Goal: Information Seeking & Learning: Learn about a topic

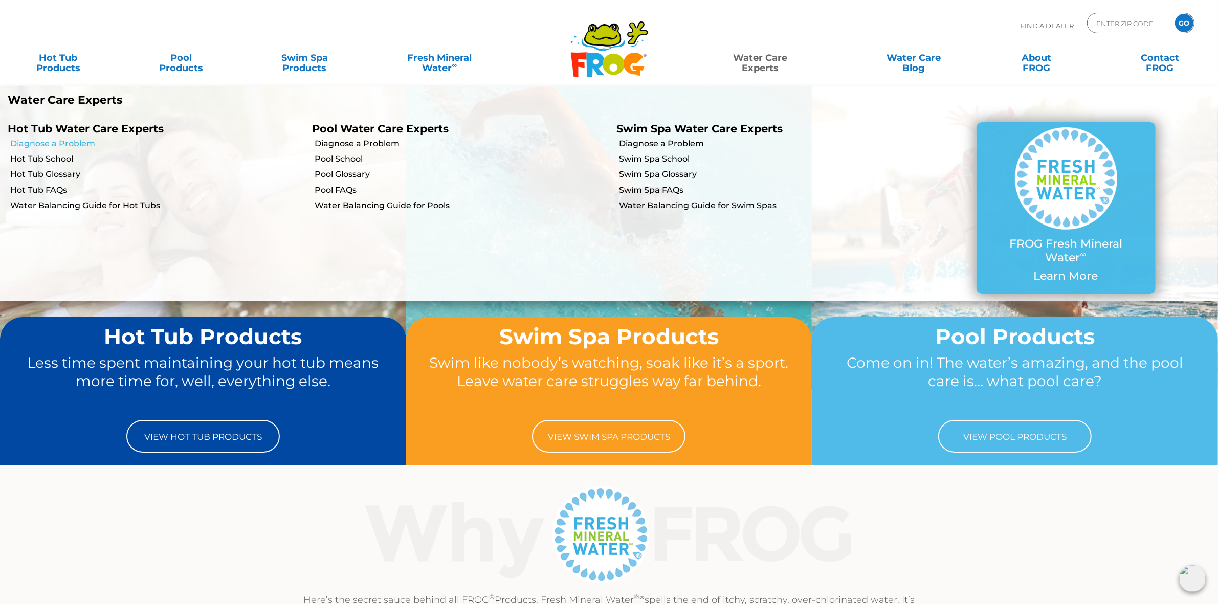
click at [54, 145] on link "Diagnose a Problem" at bounding box center [157, 143] width 294 height 11
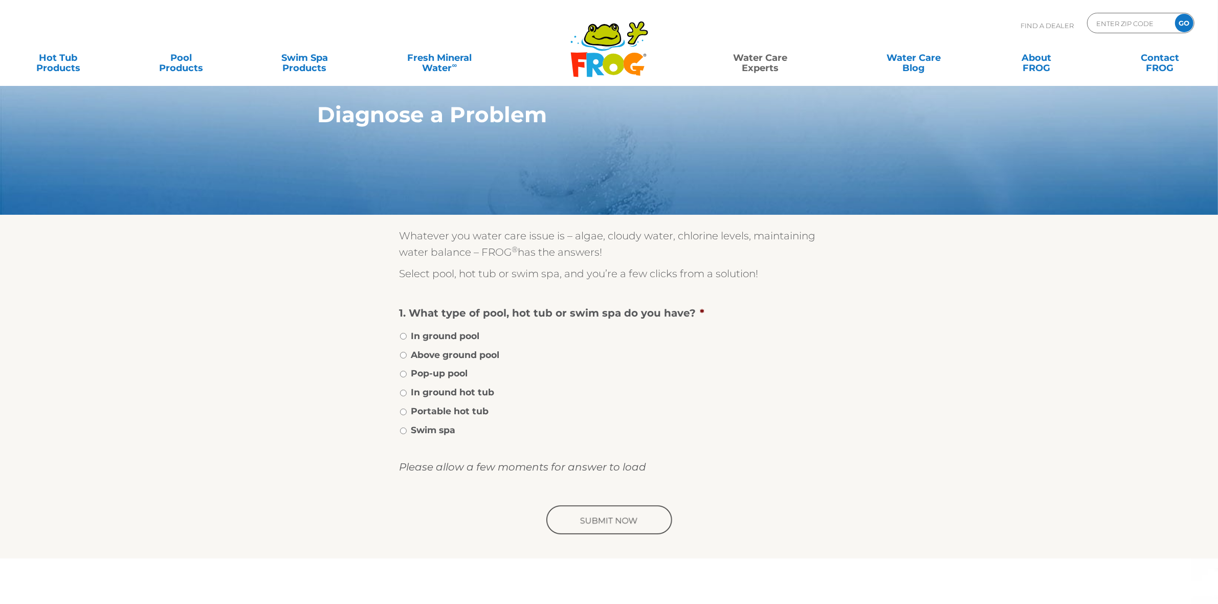
click at [470, 408] on label "Portable hot tub" at bounding box center [450, 411] width 78 height 13
click at [407, 409] on input "Portable hot tub" at bounding box center [403, 412] width 7 height 7
radio input "true"
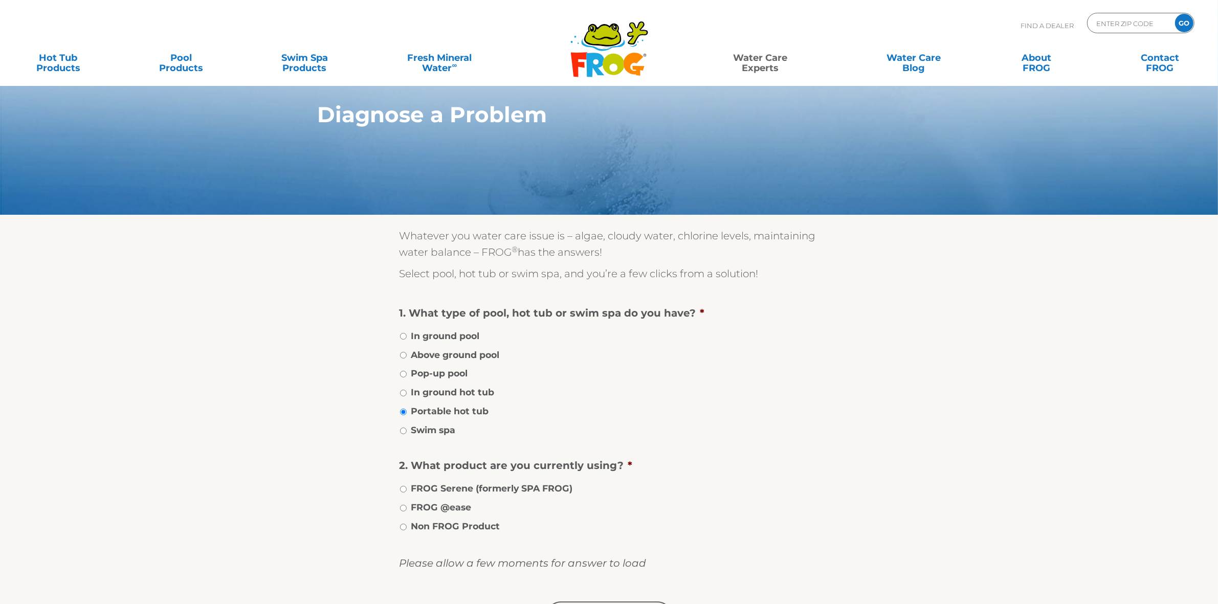
click at [463, 501] on label "FROG @ease" at bounding box center [441, 507] width 60 height 13
click at [407, 505] on input "FROG @ease" at bounding box center [403, 508] width 7 height 7
radio input "true"
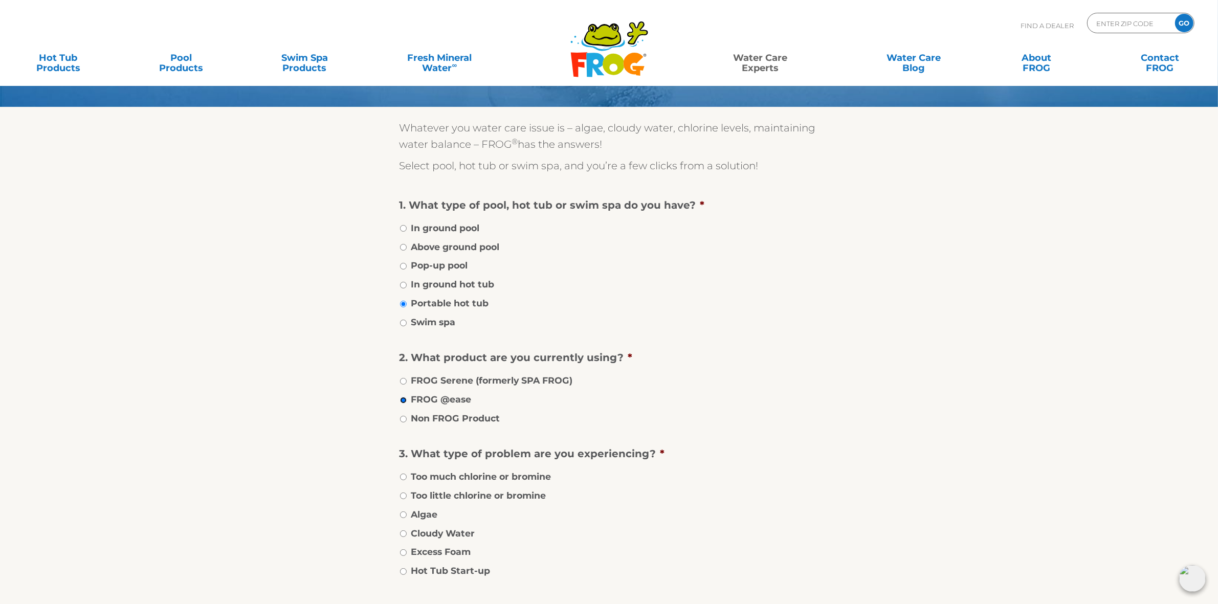
scroll to position [128, 0]
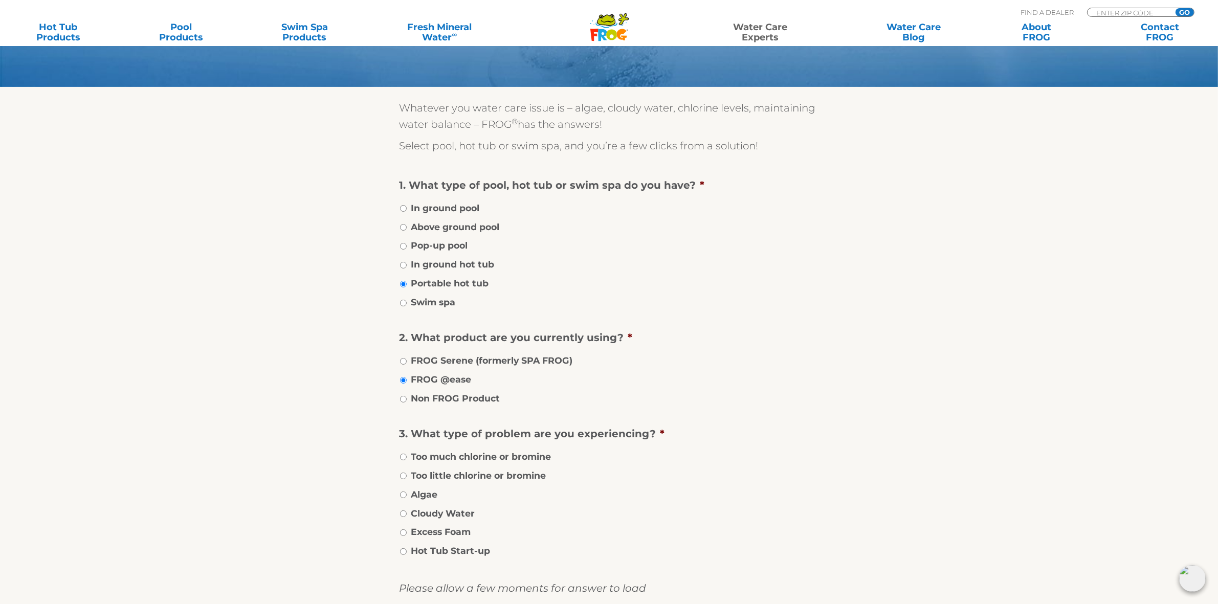
click at [492, 454] on label "Too much chlorine or bromine" at bounding box center [481, 456] width 140 height 13
click at [407, 454] on input "Too much chlorine or bromine" at bounding box center [403, 457] width 7 height 7
radio input "true"
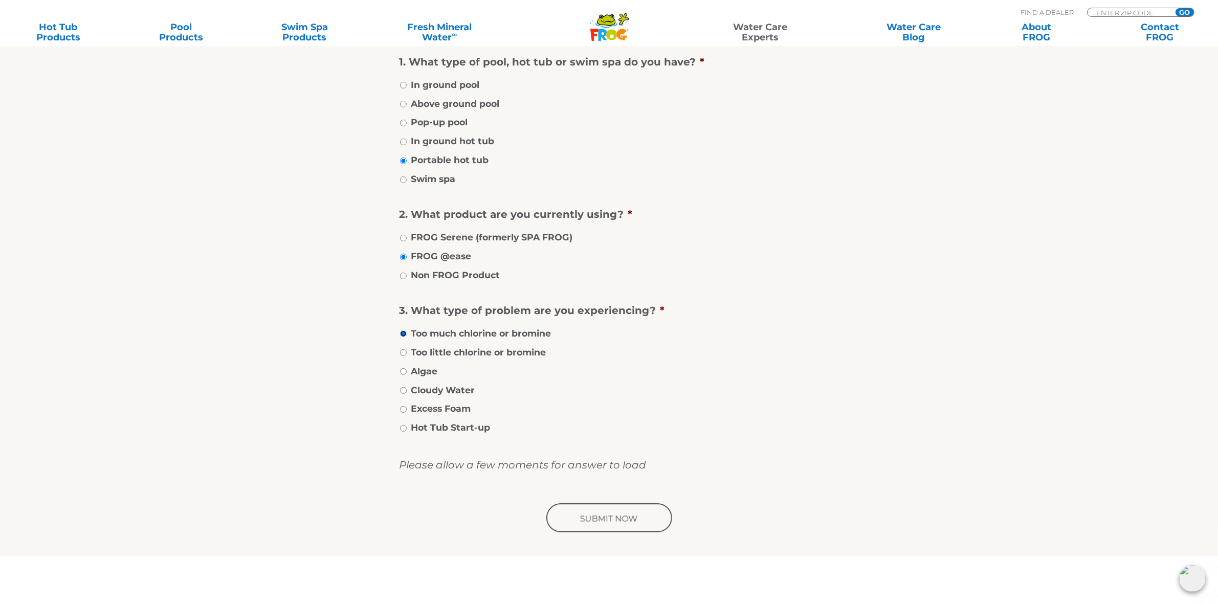
scroll to position [256, 0]
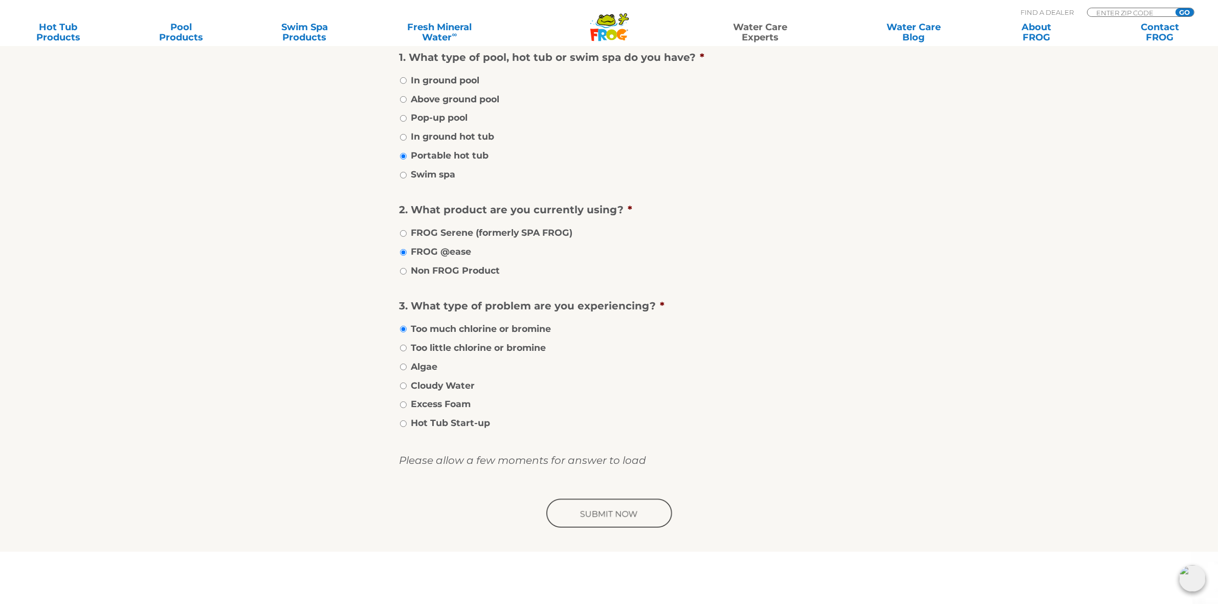
click at [625, 513] on input "image" at bounding box center [609, 514] width 130 height 33
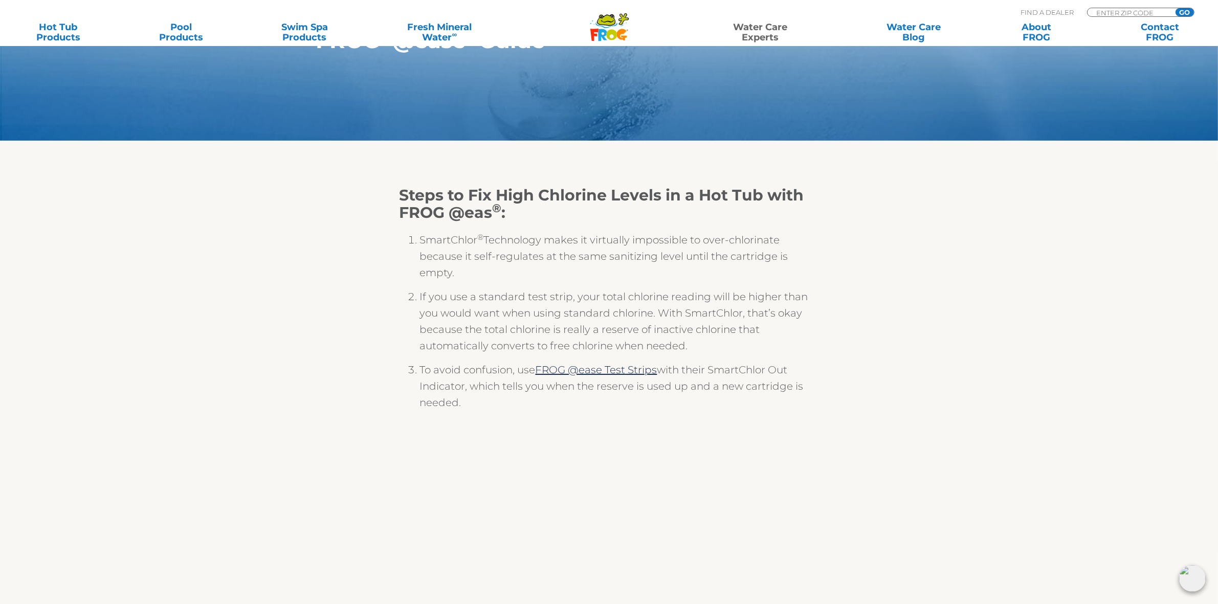
scroll to position [128, 0]
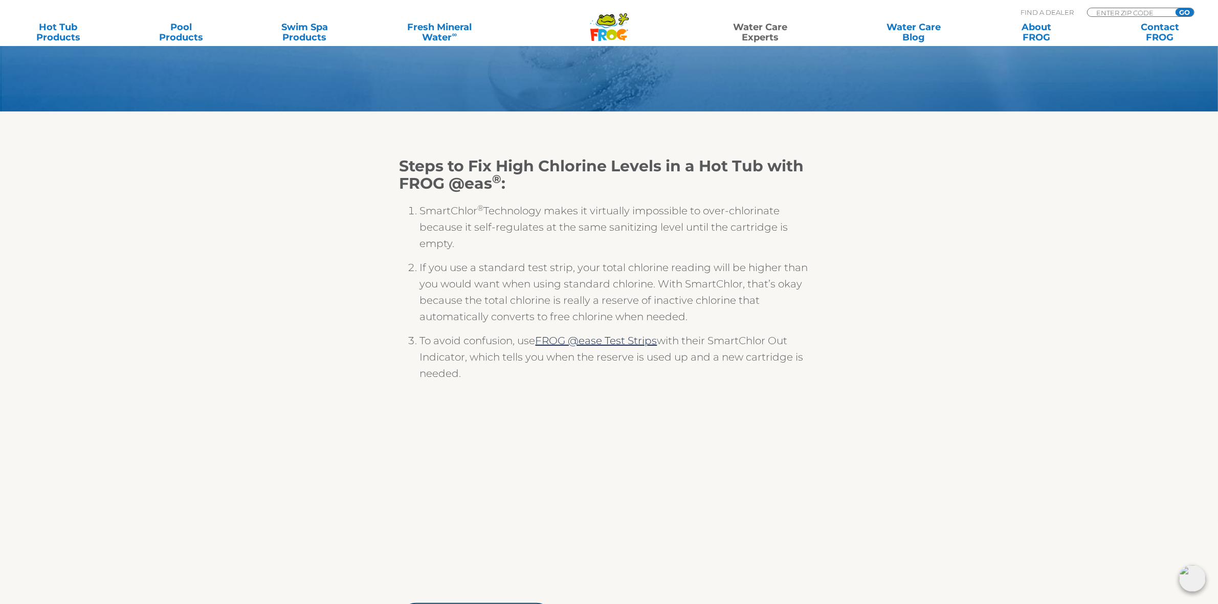
click at [687, 267] on li "If you use a standard test strip, your total chlorine reading will be higher th…" at bounding box center [619, 295] width 399 height 73
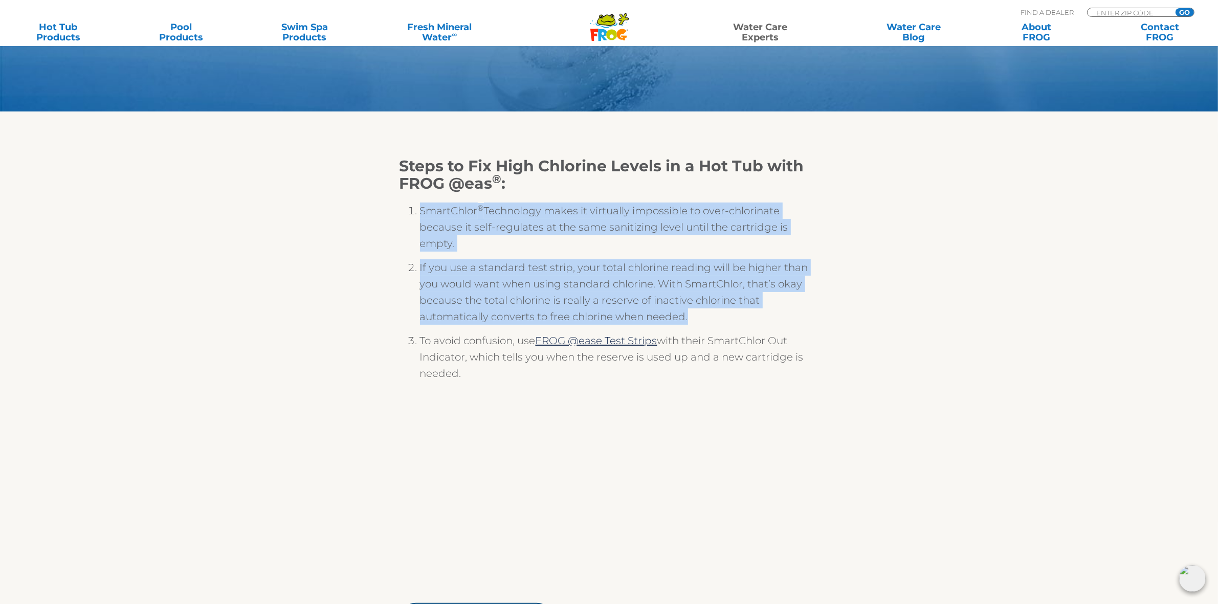
drag, startPoint x: 701, startPoint y: 318, endPoint x: 420, endPoint y: 208, distance: 302.4
click at [420, 208] on ol "SmartChlor ® Technology makes it virtually impossible to over-chlorinate becaus…" at bounding box center [610, 295] width 420 height 207
copy ol "SmartChlor ® Technology makes it virtually impossible to over-chlorinate becaus…"
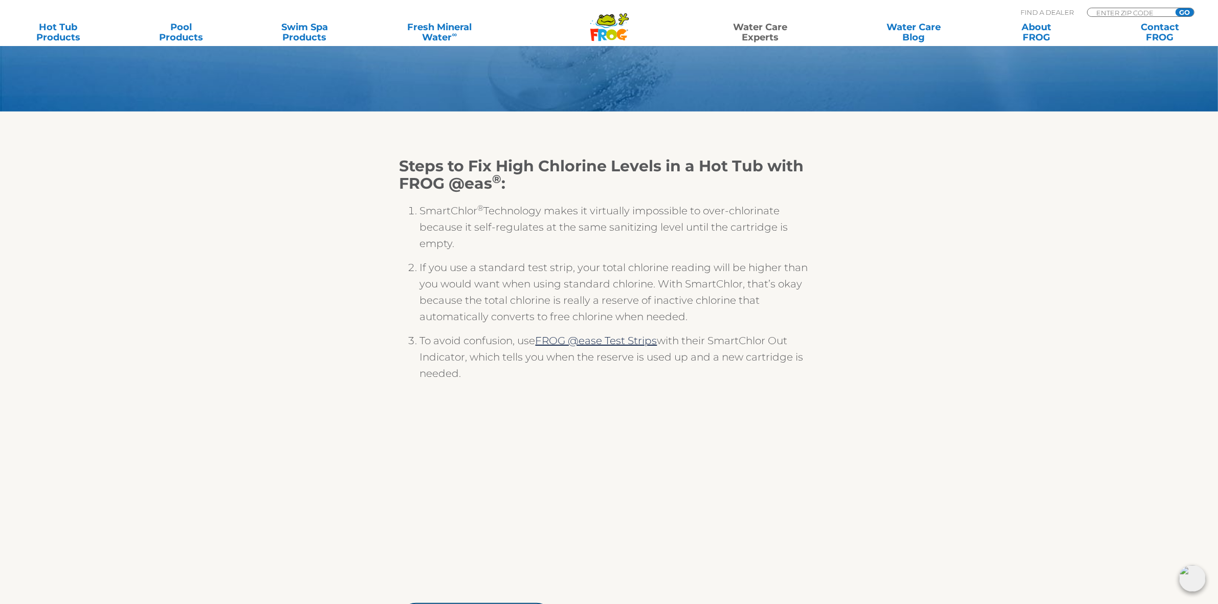
click at [458, 348] on li "To avoid confusion, use FROG @ease Test Strips with their SmartChlor Out Indica…" at bounding box center [619, 361] width 399 height 57
drag, startPoint x: 479, startPoint y: 375, endPoint x: 406, endPoint y: 208, distance: 182.8
click at [406, 208] on ol "SmartChlor ® Technology makes it virtually impossible to over-chlorinate becaus…" at bounding box center [610, 295] width 420 height 207
copy ol "SmartChlor ® Technology makes it virtually impossible to over-chlorinate becaus…"
click at [610, 25] on icon at bounding box center [606, 20] width 18 height 12
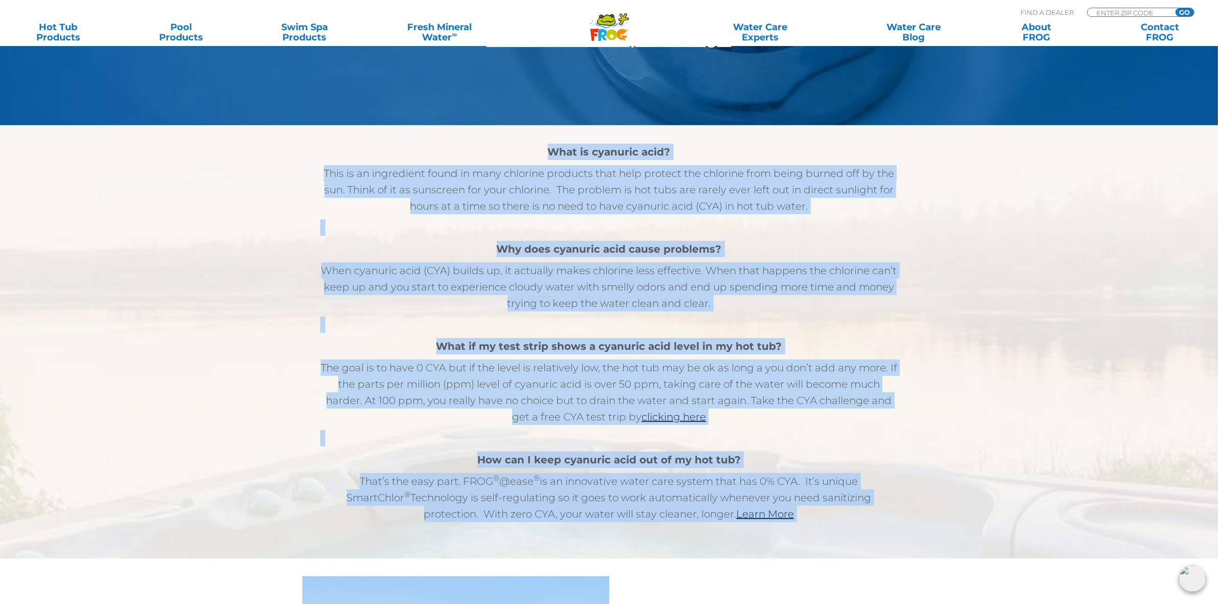
scroll to position [475, 0]
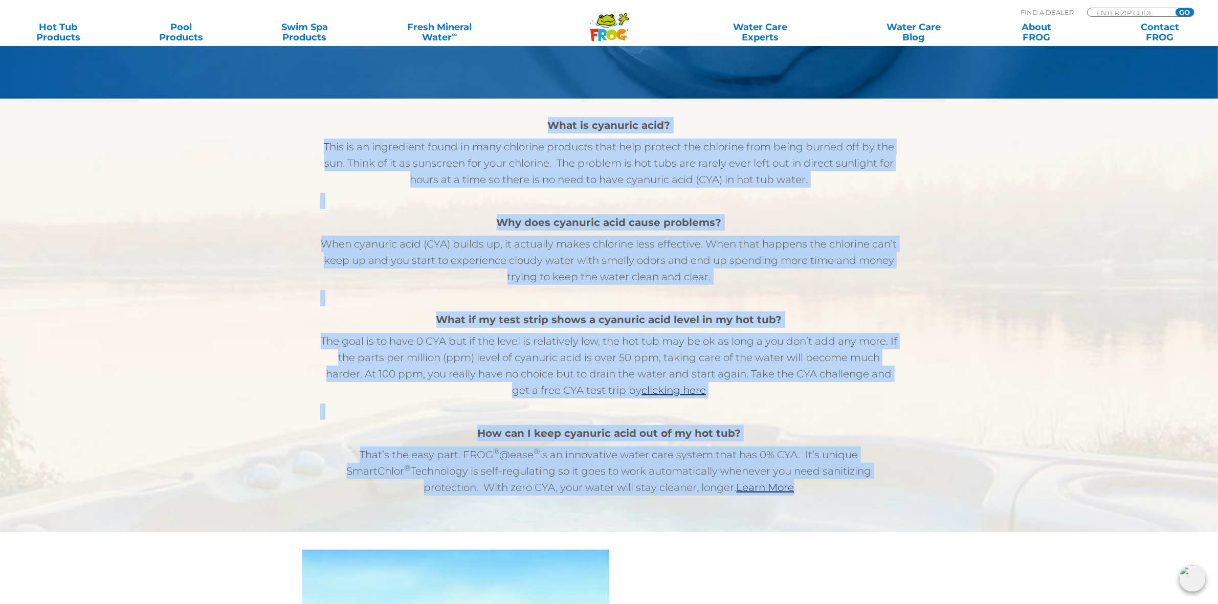
drag, startPoint x: 551, startPoint y: 279, endPoint x: 763, endPoint y: 508, distance: 312.1
click at [763, 508] on div "What is cyanuric acid? This is an ingredient found in many chlorine products th…" at bounding box center [609, 324] width 629 height 414
copy div "What is cyanuric acid? This is an ingredient found in many chlorine products th…"
click at [185, 298] on section "What is cyanuric acid? This is an ingredient found in many chlorine products th…" at bounding box center [609, 315] width 1218 height 433
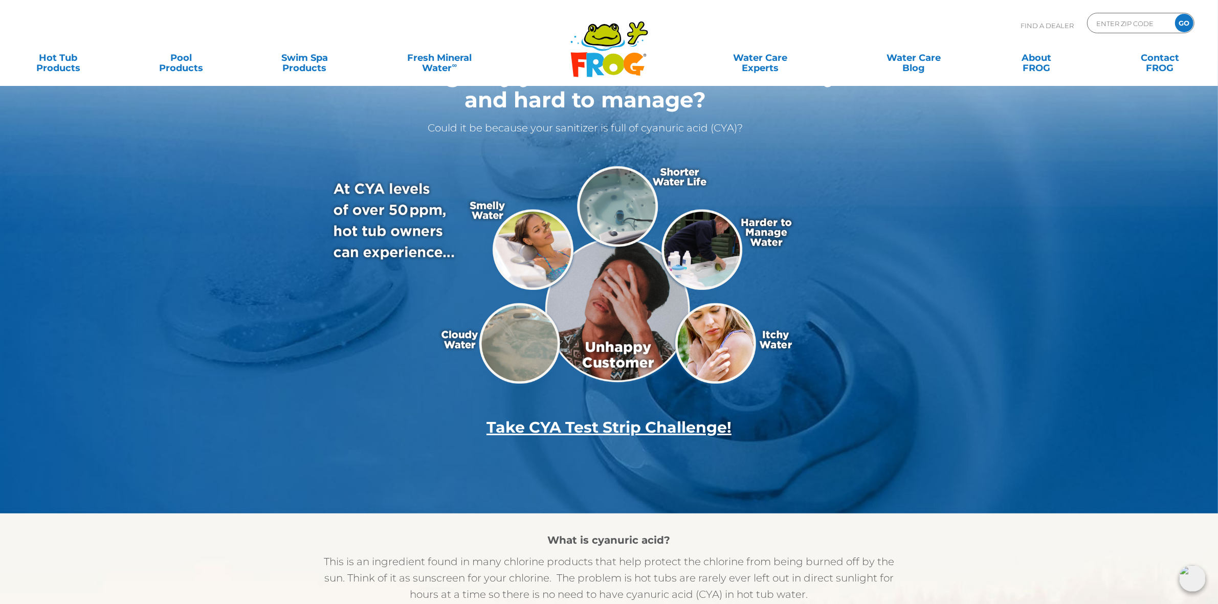
scroll to position [91, 0]
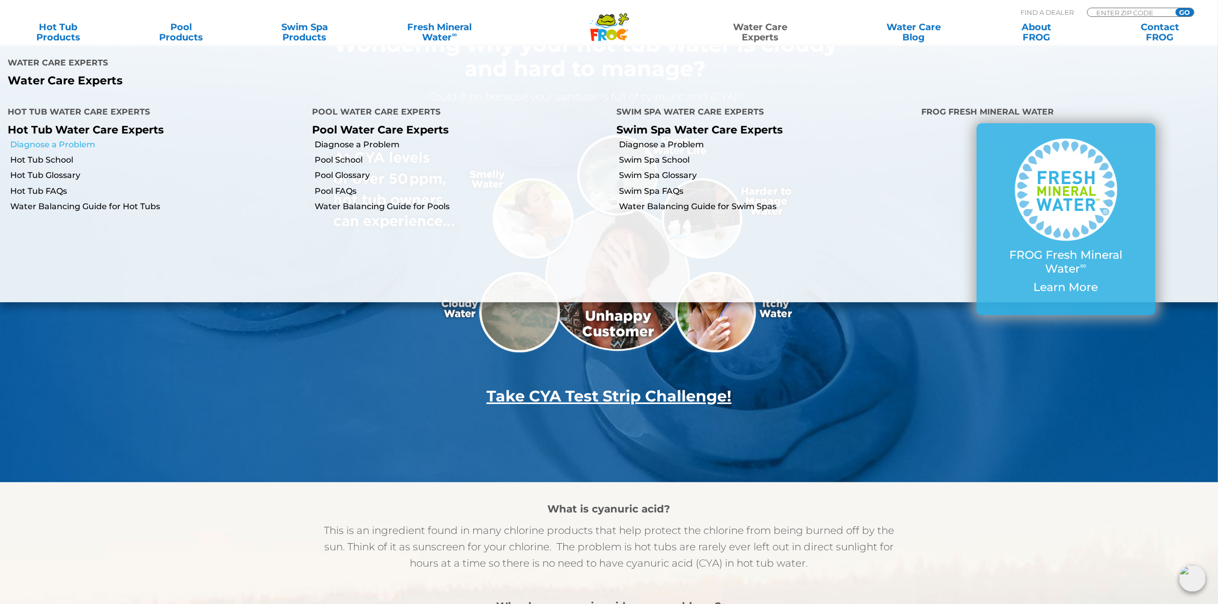
click at [64, 139] on link "Diagnose a Problem" at bounding box center [157, 144] width 294 height 11
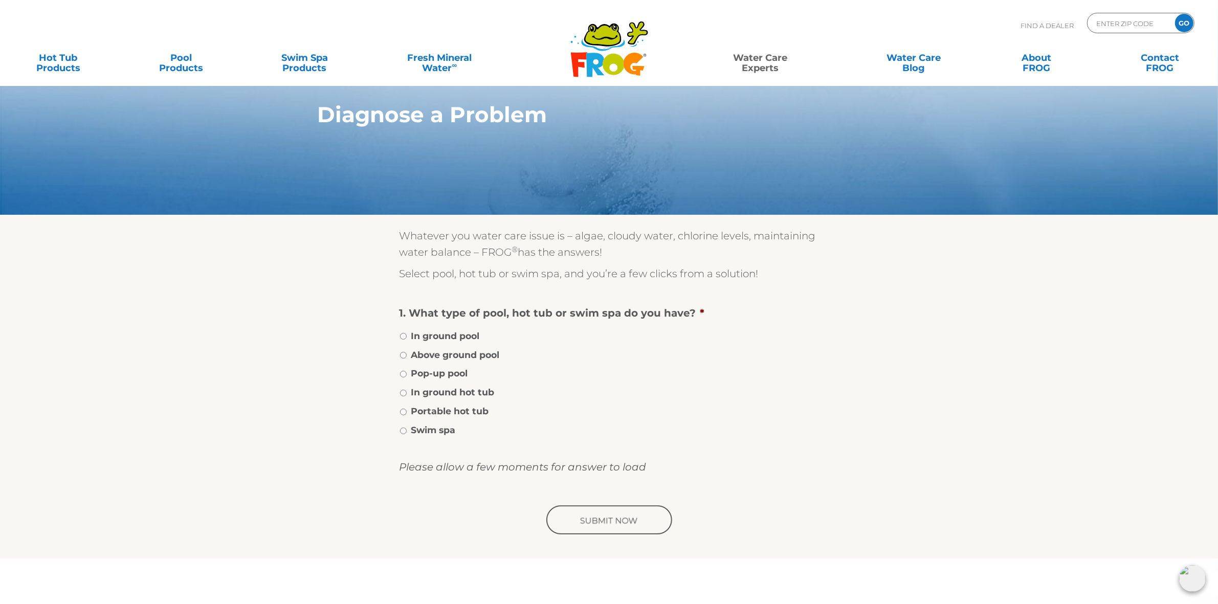
click at [457, 405] on label "Portable hot tub" at bounding box center [450, 411] width 78 height 13
click at [407, 409] on input "Portable hot tub" at bounding box center [403, 412] width 7 height 7
radio input "true"
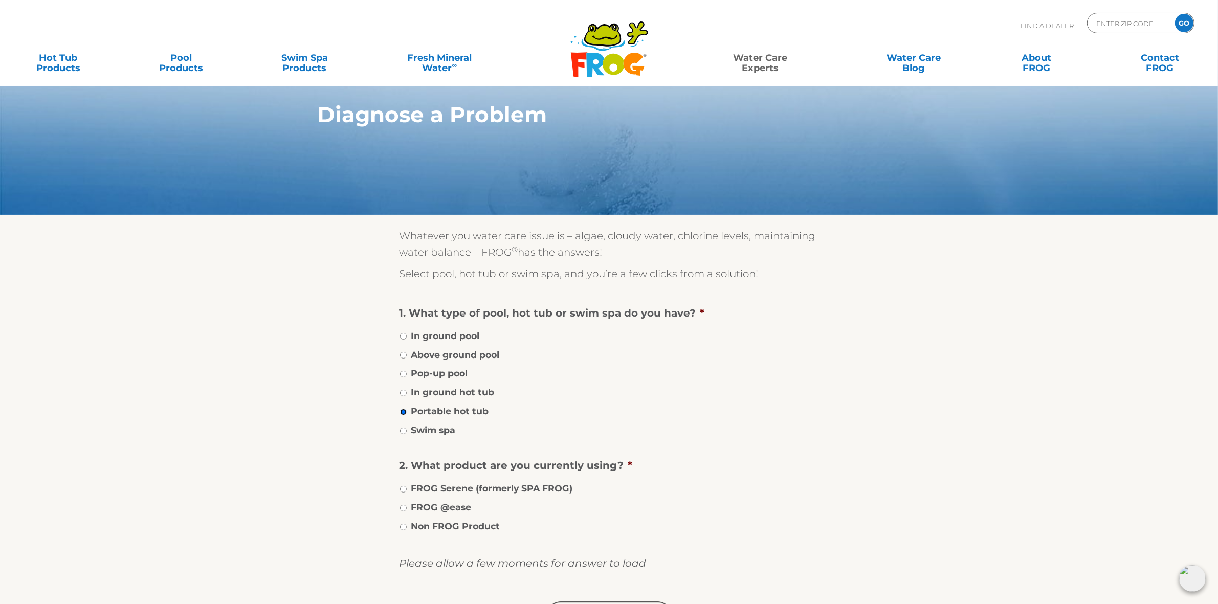
scroll to position [64, 0]
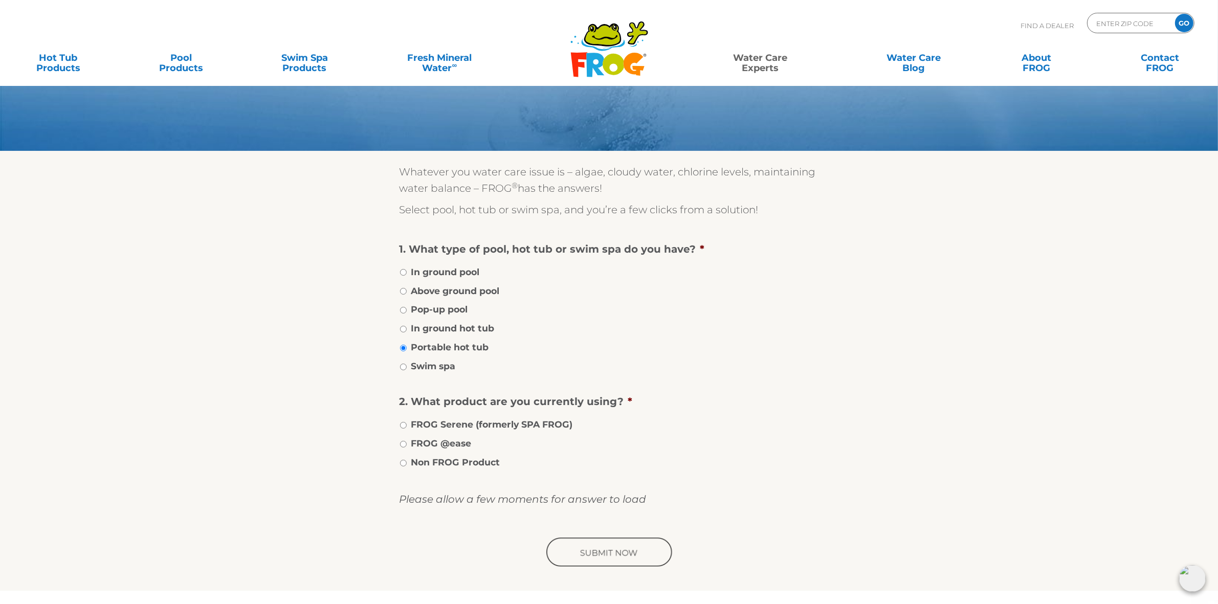
click at [454, 437] on label "FROG @ease" at bounding box center [441, 443] width 60 height 13
click at [407, 441] on input "FROG @ease" at bounding box center [403, 444] width 7 height 7
radio input "true"
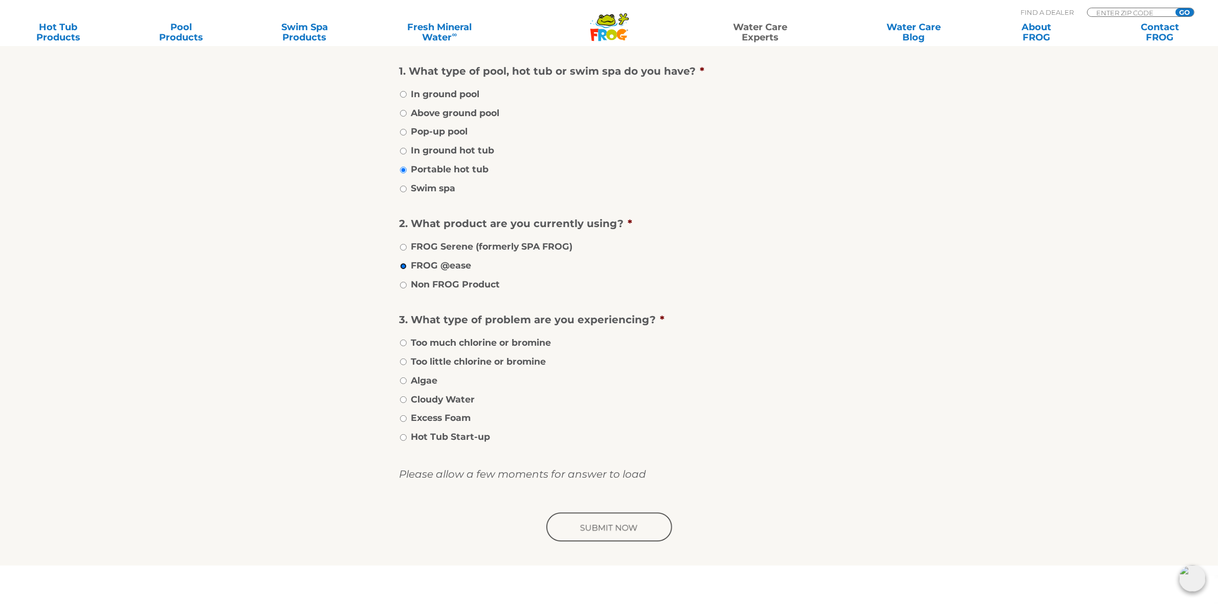
scroll to position [256, 0]
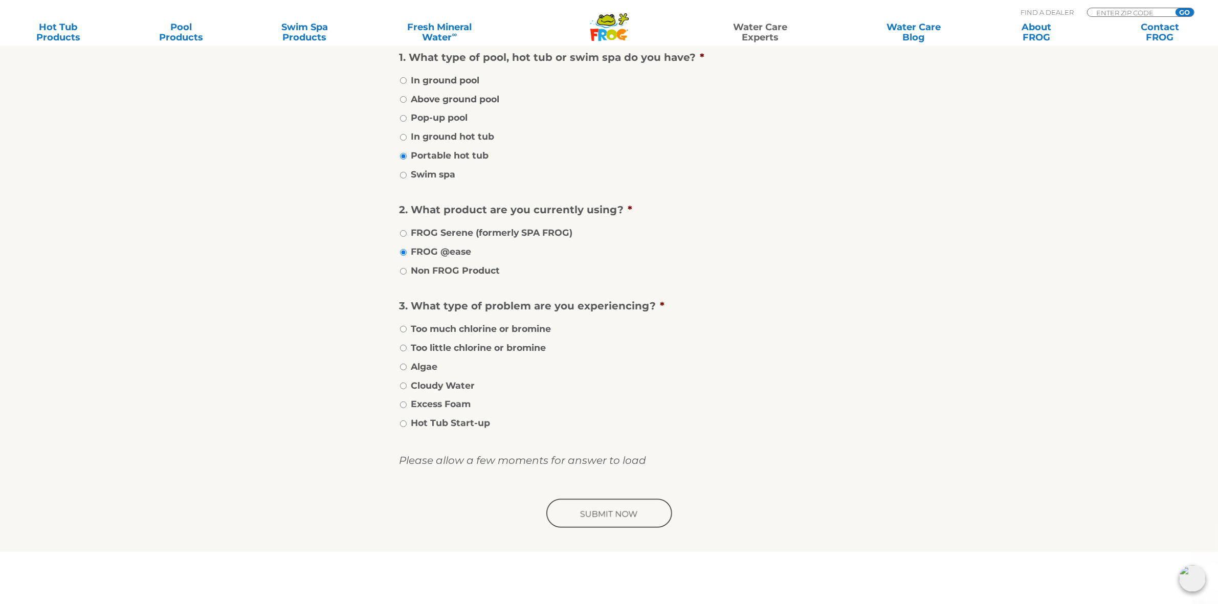
click at [426, 364] on label "Algae" at bounding box center [424, 366] width 27 height 13
click at [407, 364] on input "Algae" at bounding box center [403, 367] width 7 height 7
radio input "true"
click at [615, 501] on input "image" at bounding box center [609, 514] width 130 height 33
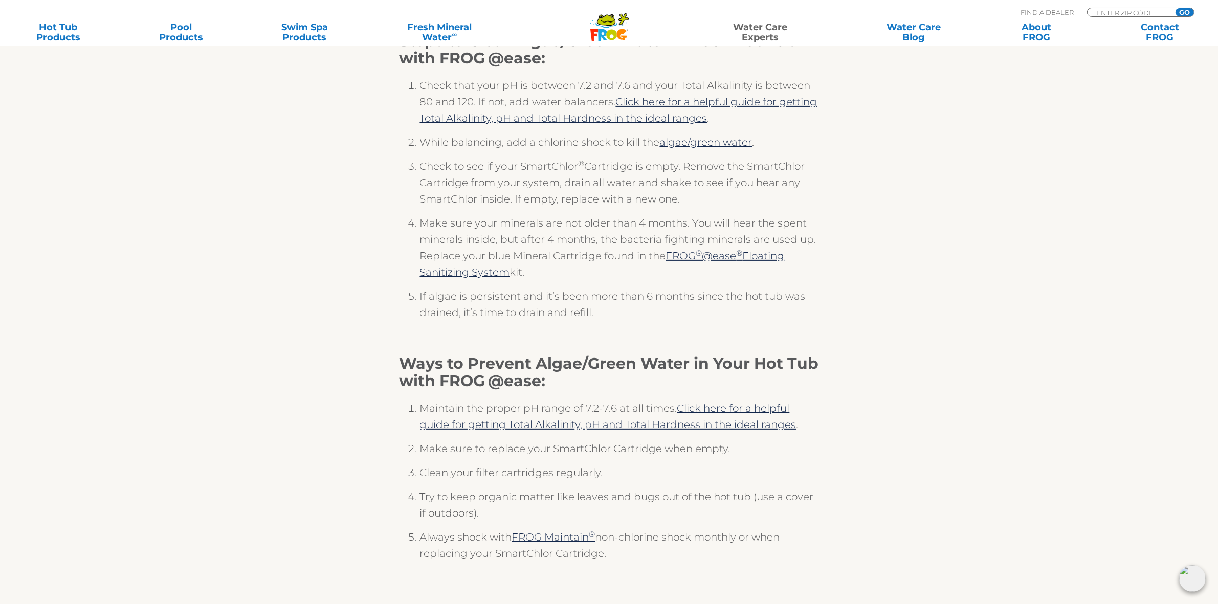
scroll to position [192, 0]
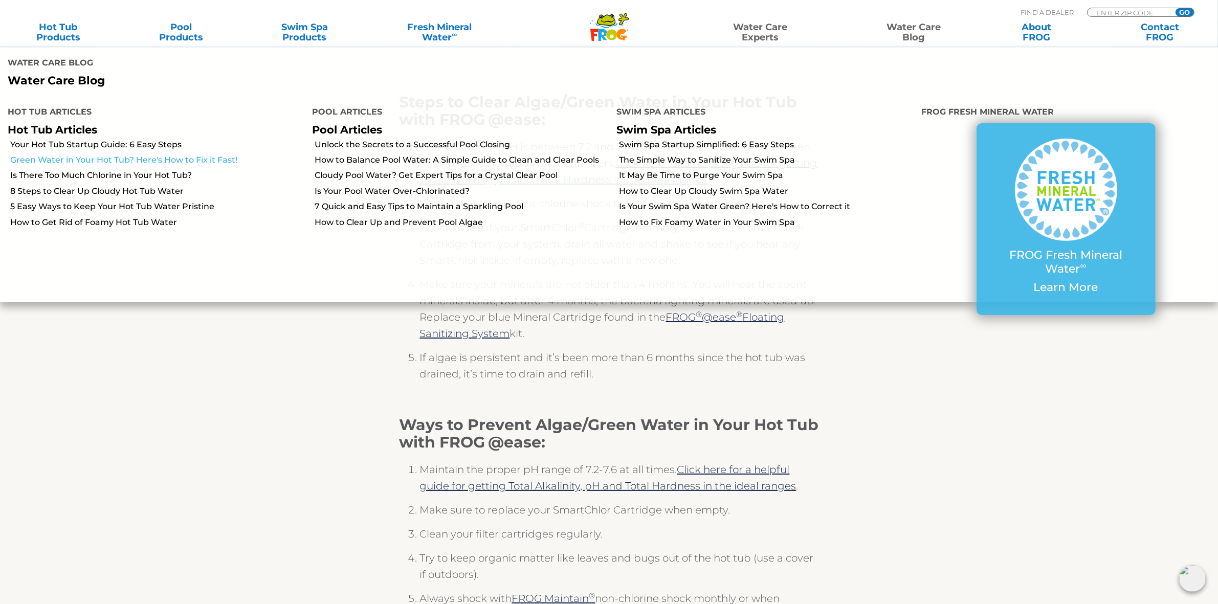
click at [87, 155] on link "Green Water in Your Hot Tub? Here's How to Fix it Fast!" at bounding box center [157, 160] width 294 height 11
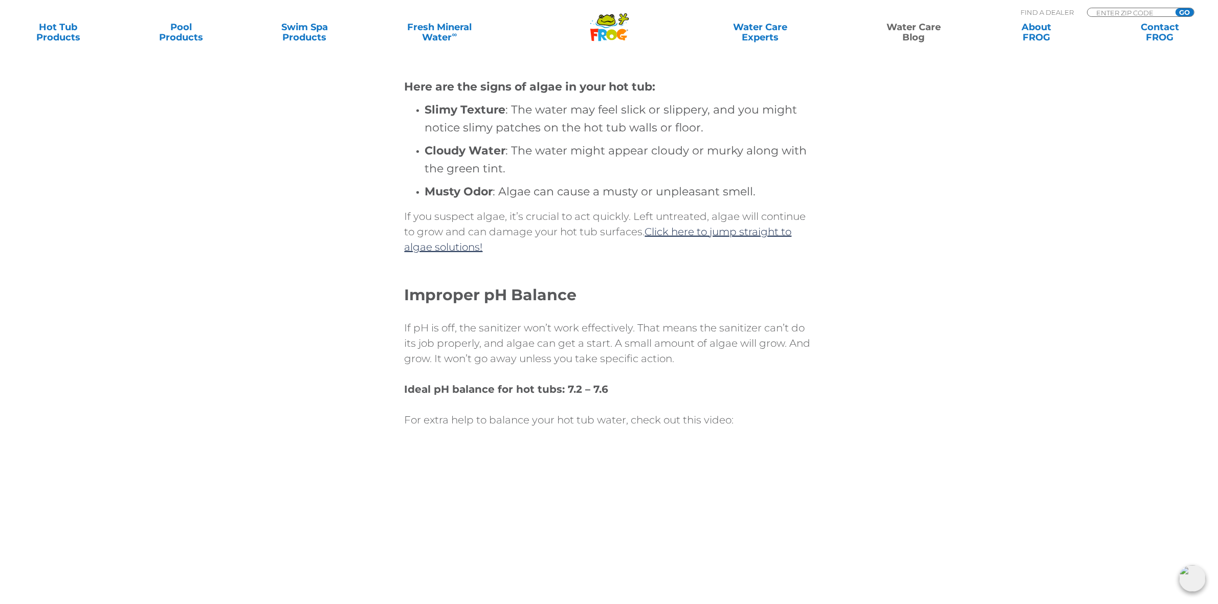
scroll to position [895, 0]
click at [747, 228] on link "Click here to jump straight to algae solutions!" at bounding box center [598, 238] width 387 height 28
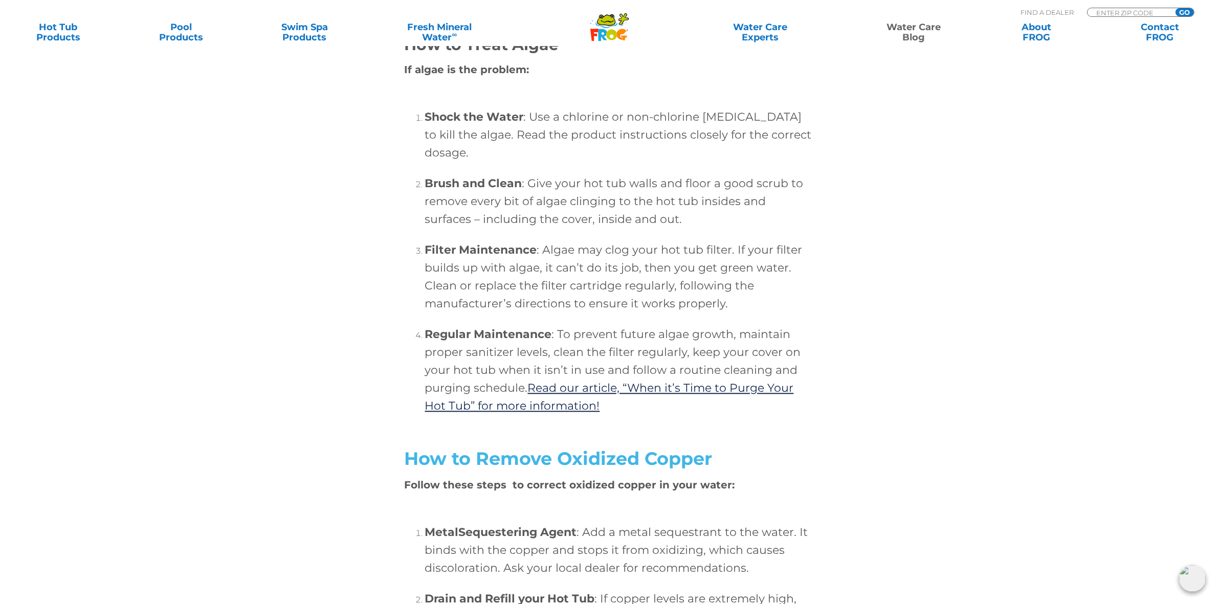
scroll to position [2948, 0]
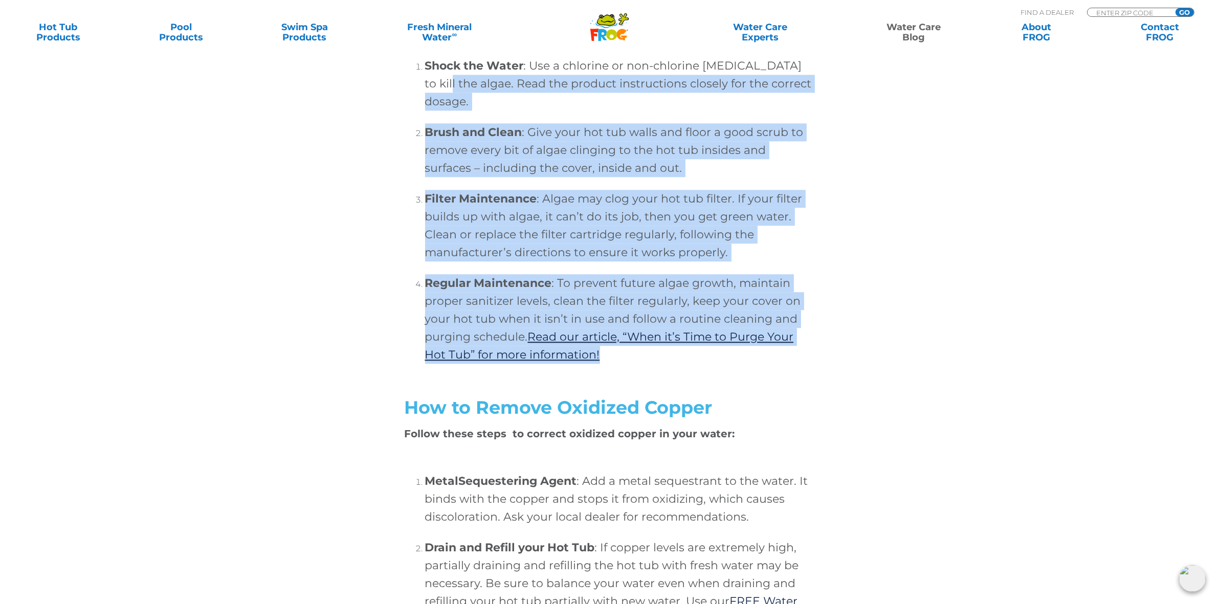
drag, startPoint x: 619, startPoint y: 370, endPoint x: 435, endPoint y: 95, distance: 330.9
click at [435, 95] on ol "Shock the Water : Use a chlorine or non-chlorine [MEDICAL_DATA] to kill the alg…" at bounding box center [609, 215] width 409 height 348
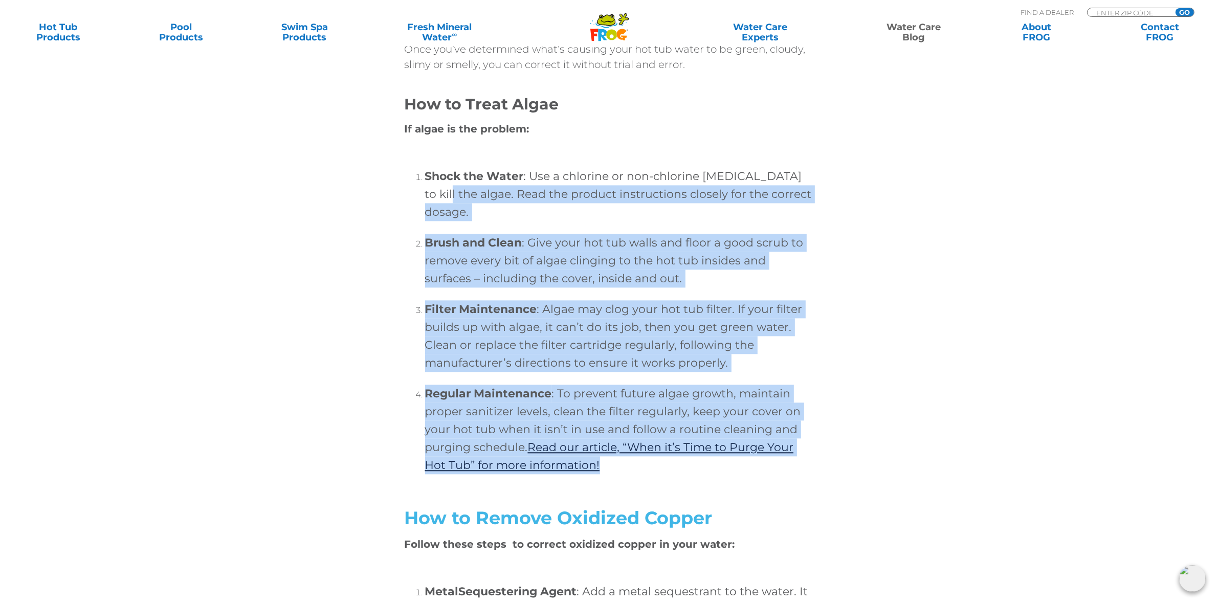
scroll to position [2820, 0]
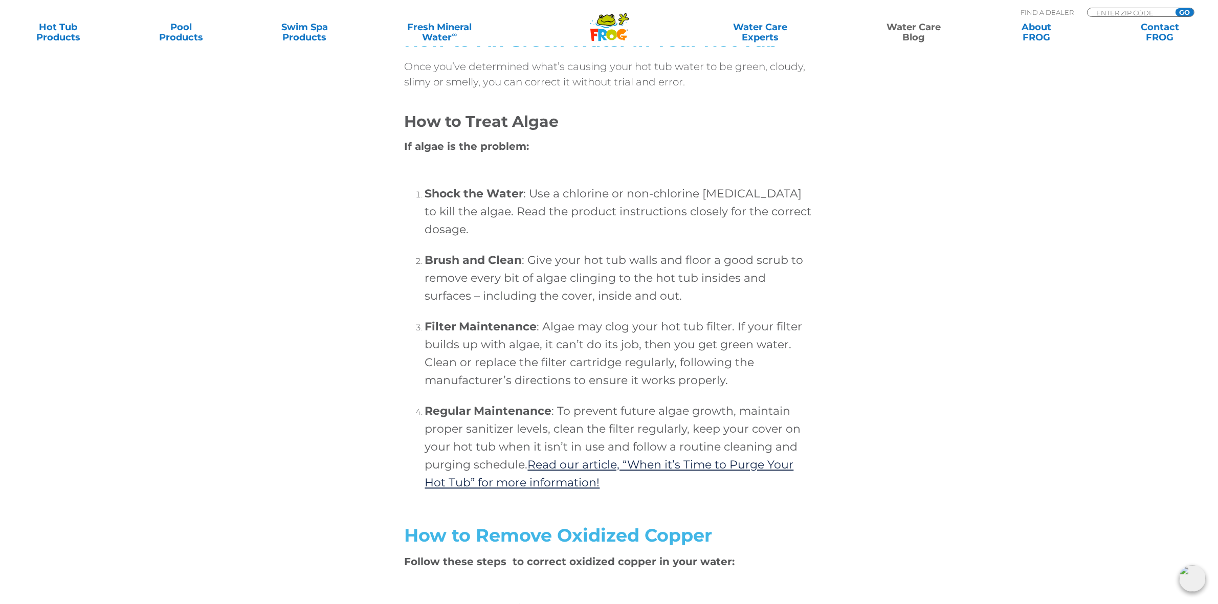
click at [482, 192] on ol "Shock the Water : Use a chlorine or non-chlorine [MEDICAL_DATA] to kill the alg…" at bounding box center [609, 343] width 409 height 348
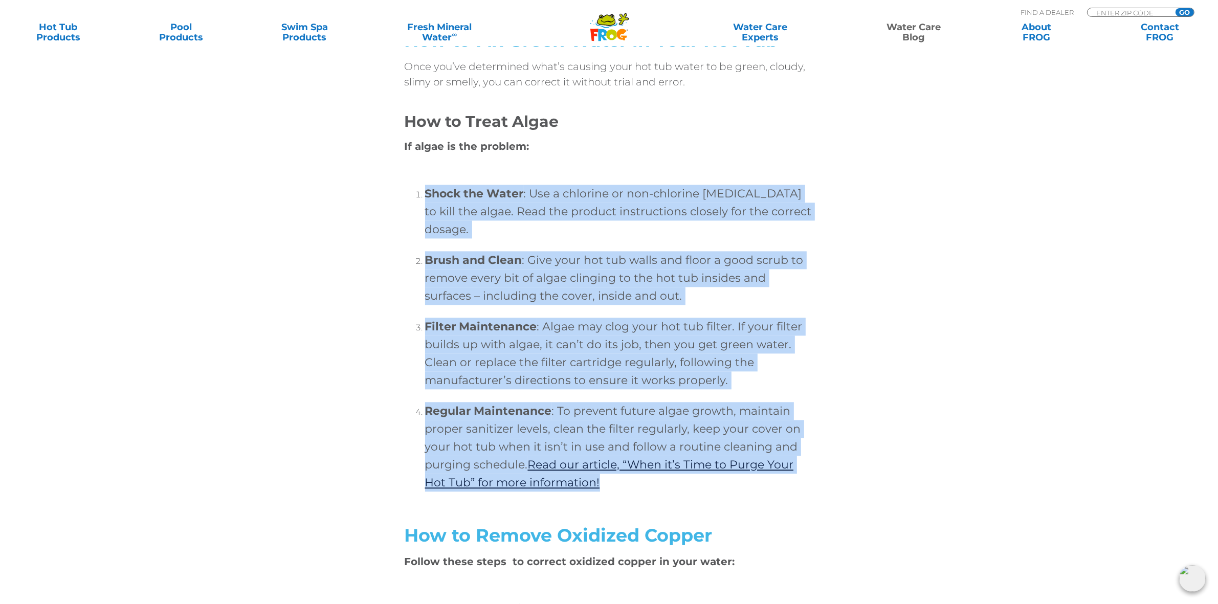
drag, startPoint x: 425, startPoint y: 208, endPoint x: 615, endPoint y: 495, distance: 344.7
click at [615, 495] on ol "Shock the Water : Use a chlorine or non-chlorine shock treatment to kill the al…" at bounding box center [609, 343] width 409 height 348
copy ol "Shock the Water : Use a chlorine or non-chlorine shock treatment to kill the al…"
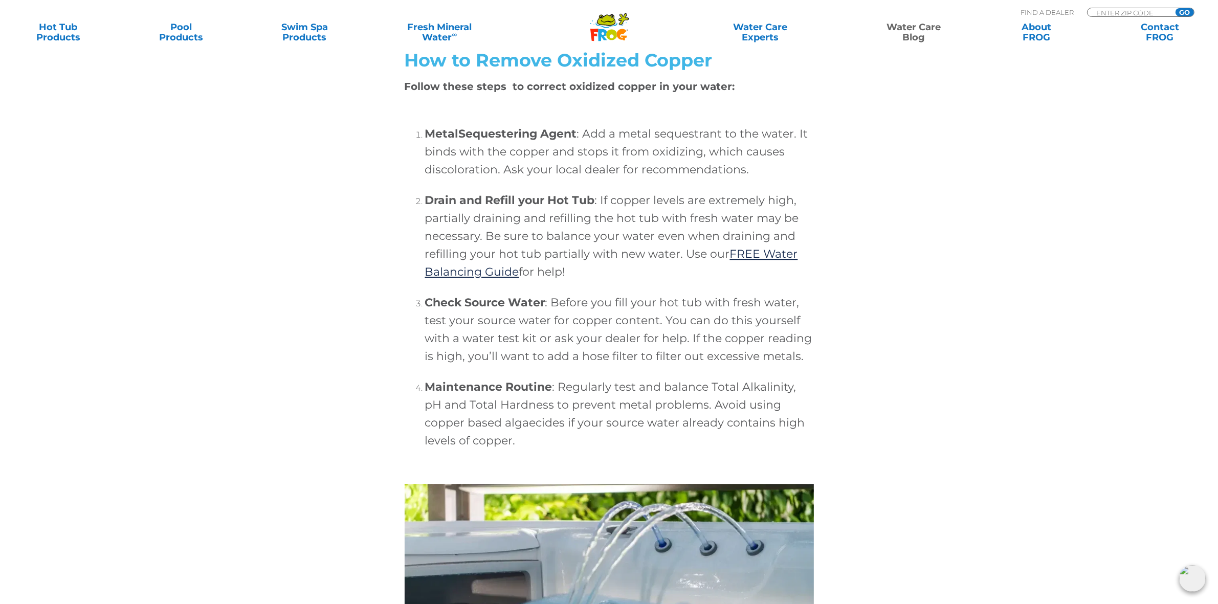
scroll to position [3332, 0]
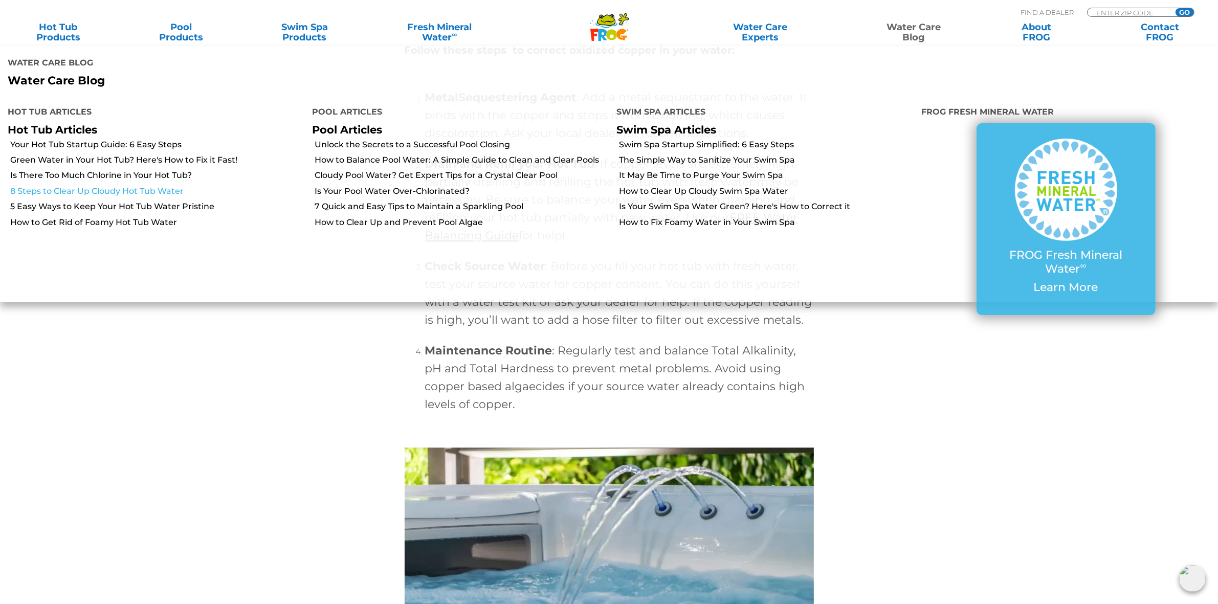
click at [72, 186] on link "8 Steps to Clear Up Cloudy Hot Tub Water" at bounding box center [157, 191] width 294 height 11
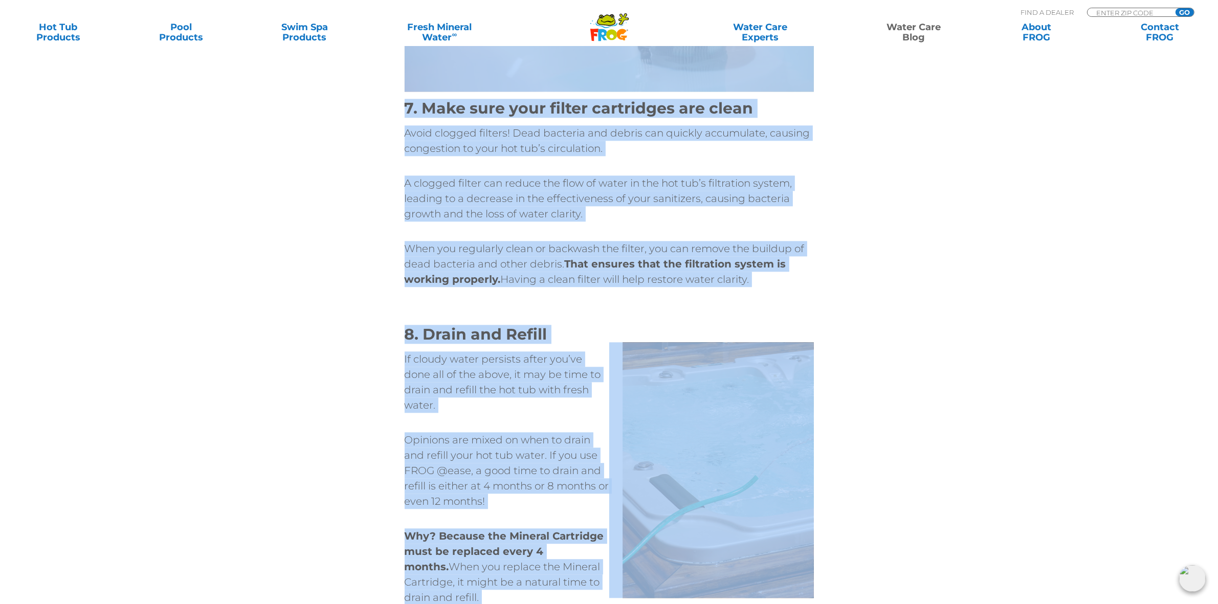
scroll to position [2901, 0]
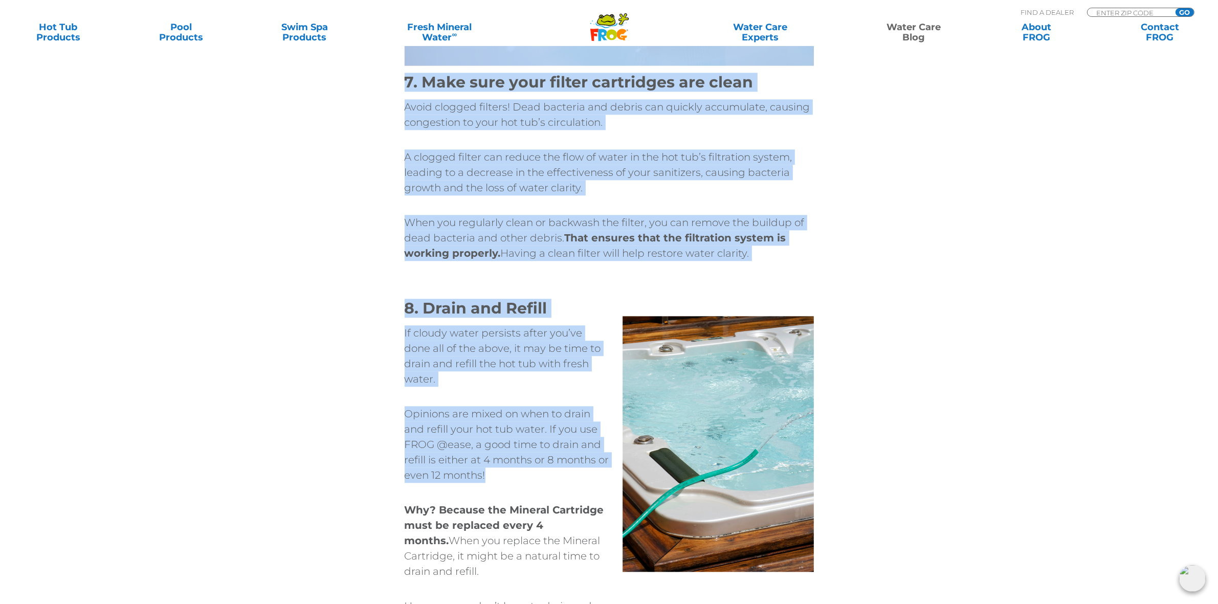
drag, startPoint x: 629, startPoint y: 241, endPoint x: 567, endPoint y: 469, distance: 236.1
copy div "Loremi dolor si ame cons adipis eli sed doeiu tempori. Ut laboree. Dol ma’al en…"
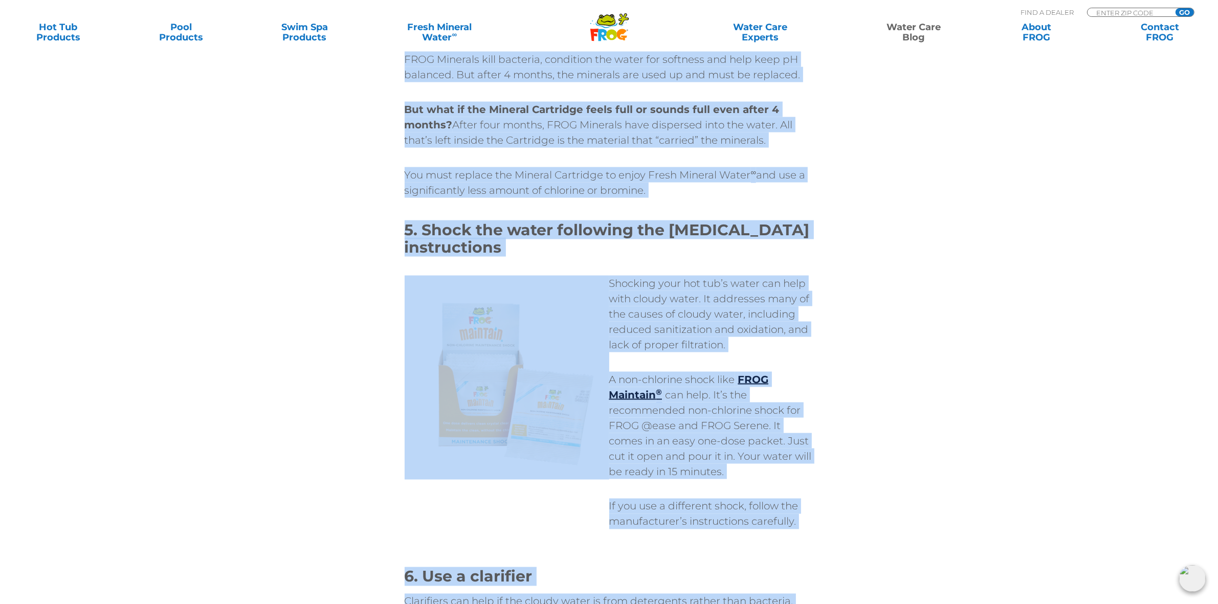
click at [927, 259] on div "8 Steps to Clear Up Cloudy Hot Tub Water Facebook Twitter Email [GEOGRAPHIC_DAT…" at bounding box center [609, 170] width 1218 height 4225
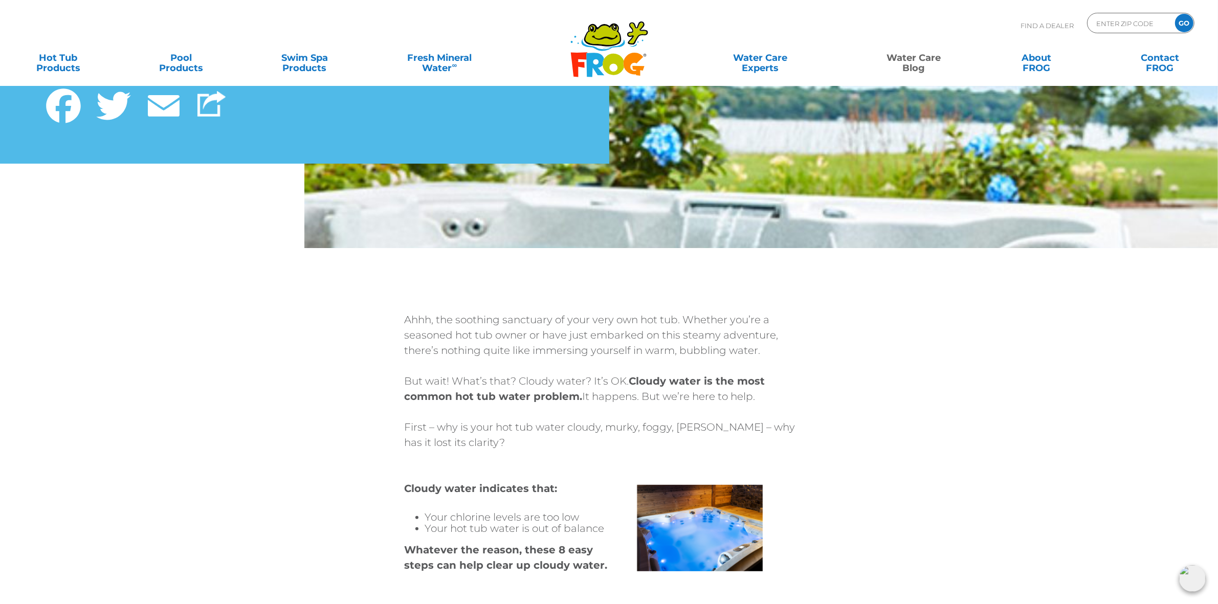
scroll to position [24, 0]
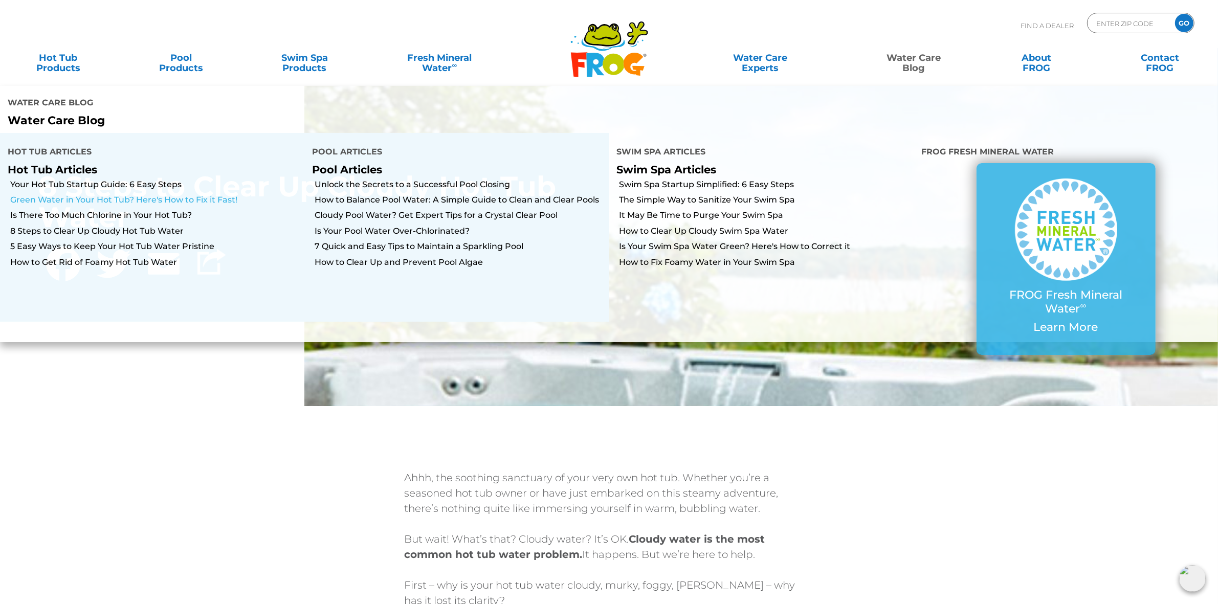
click at [79, 194] on link "Green Water in Your Hot Tub? Here's How to Fix it Fast!" at bounding box center [157, 199] width 294 height 11
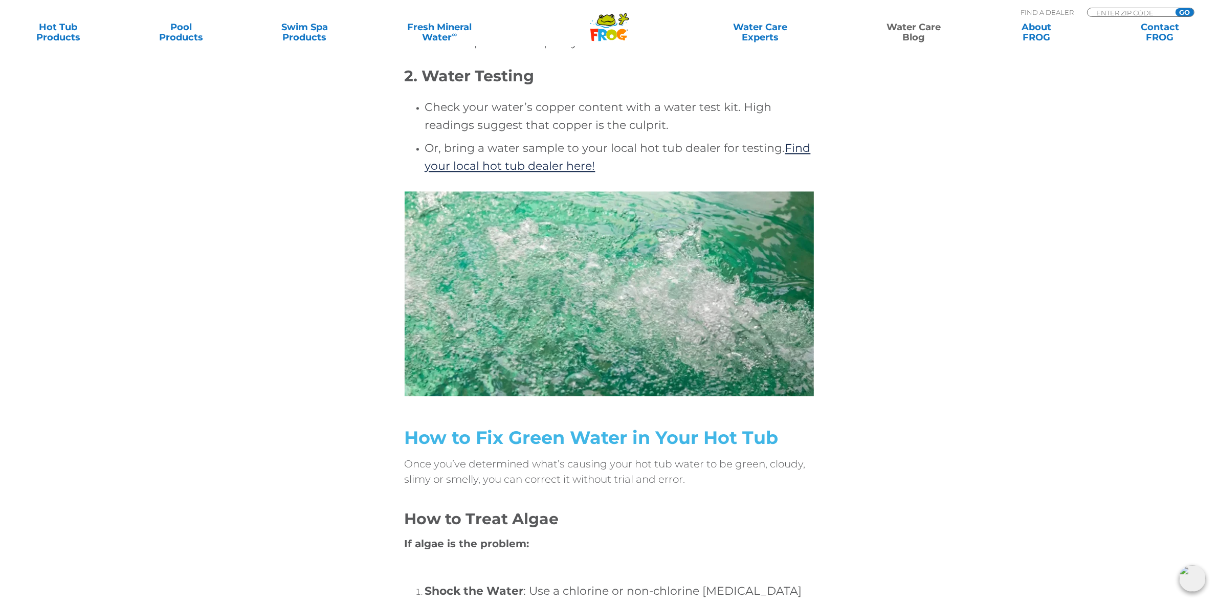
scroll to position [2430, 0]
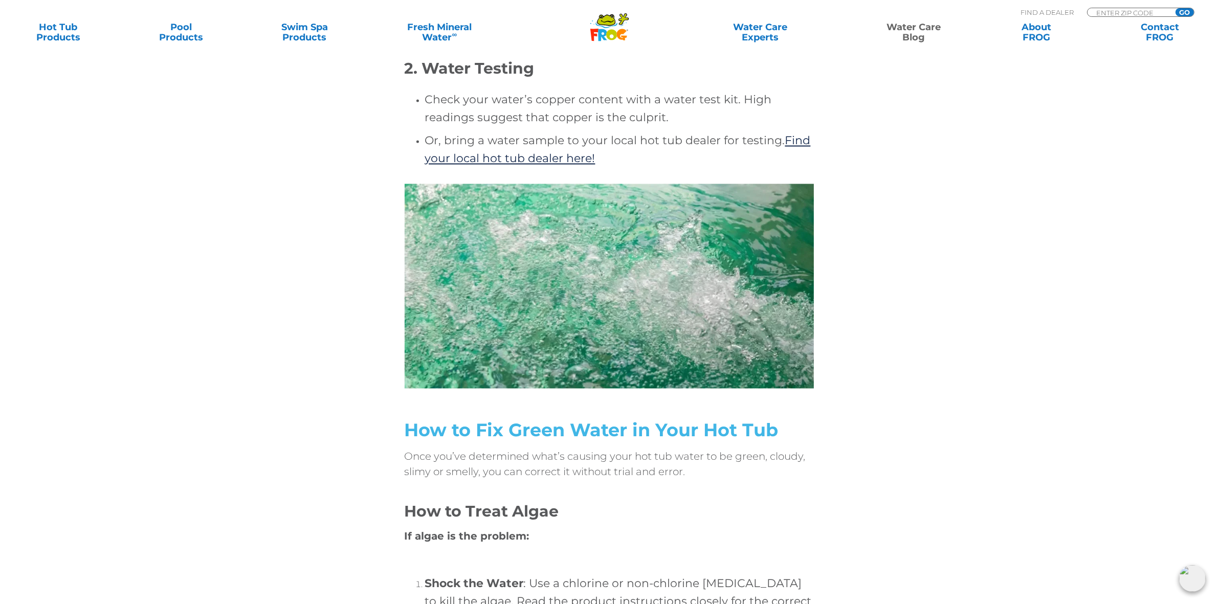
click at [980, 288] on div "Green Water in Your Hot Tub? Here’s How to Fix it Fast! Facebook Twitter Email …" at bounding box center [609, 172] width 1218 height 5205
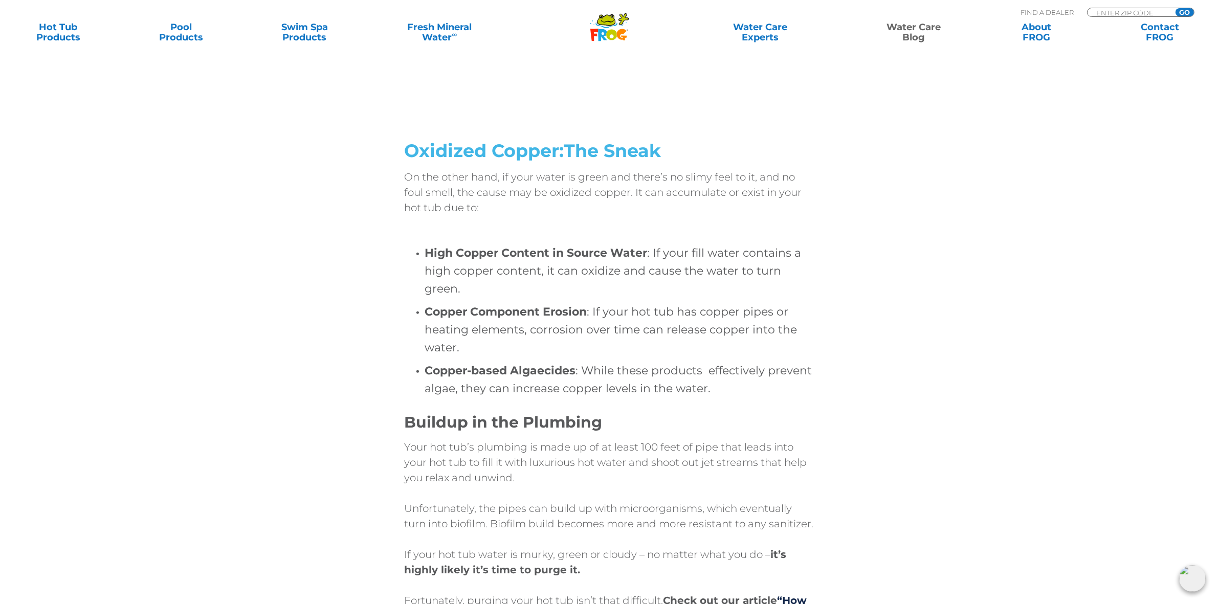
scroll to position [1407, 0]
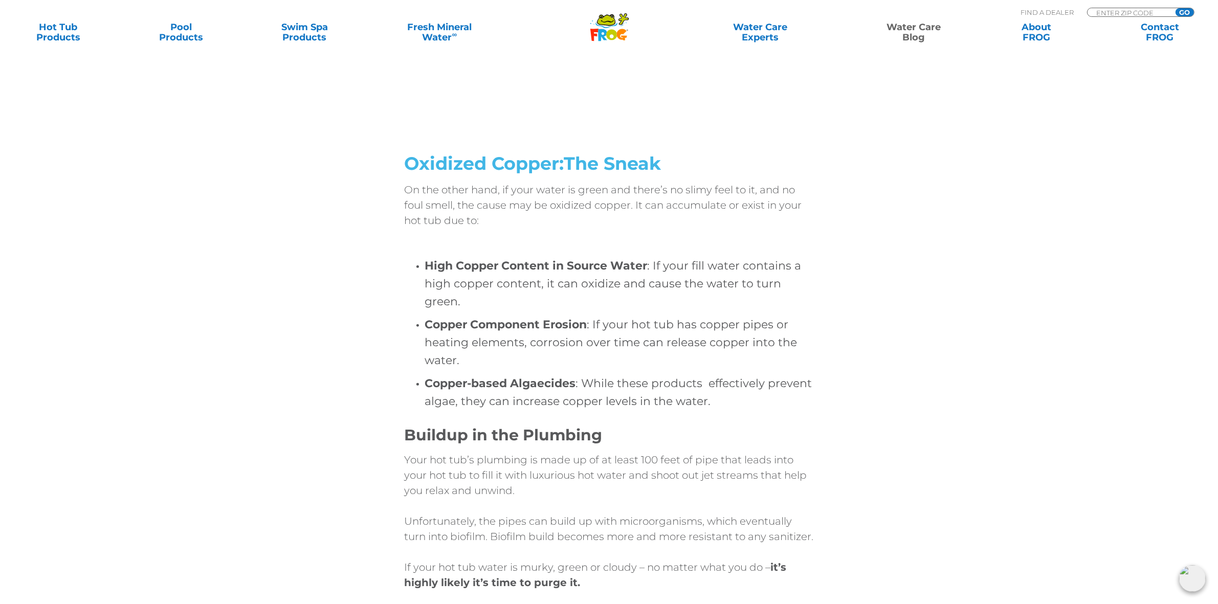
click at [914, 371] on div "Oxidized Copper: The Sneak On the other hand, if your water is green and there’…" at bounding box center [609, 452] width 614 height 598
drag, startPoint x: 424, startPoint y: 264, endPoint x: 521, endPoint y: 270, distance: 97.3
click at [521, 270] on ul "High Copper Content in Source Water : If your fill water contains a high copper…" at bounding box center [609, 333] width 409 height 153
click at [540, 243] on div "Oxidized Copper: The Sneak On the other hand, if your water is green and there’…" at bounding box center [609, 444] width 409 height 582
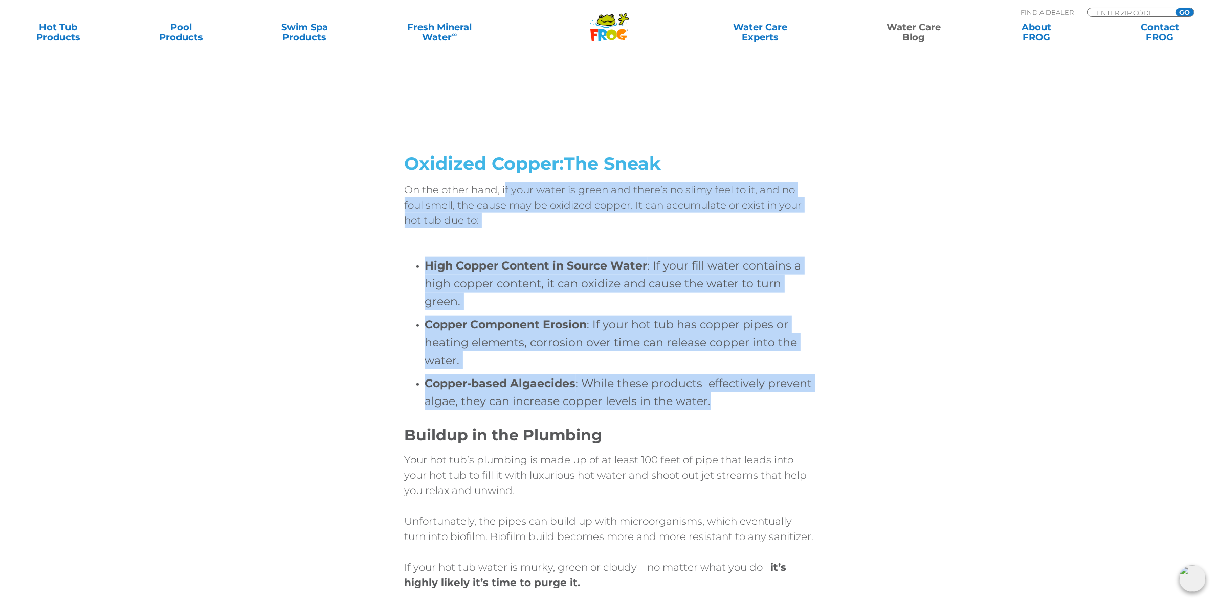
drag, startPoint x: 505, startPoint y: 187, endPoint x: 714, endPoint y: 402, distance: 298.8
click at [714, 402] on div "Oxidized Copper: The Sneak On the other hand, if your water is green and there’…" at bounding box center [609, 444] width 409 height 582
copy div "f your water is green and there’s no slimy feel to it, and no foul smell, the c…"
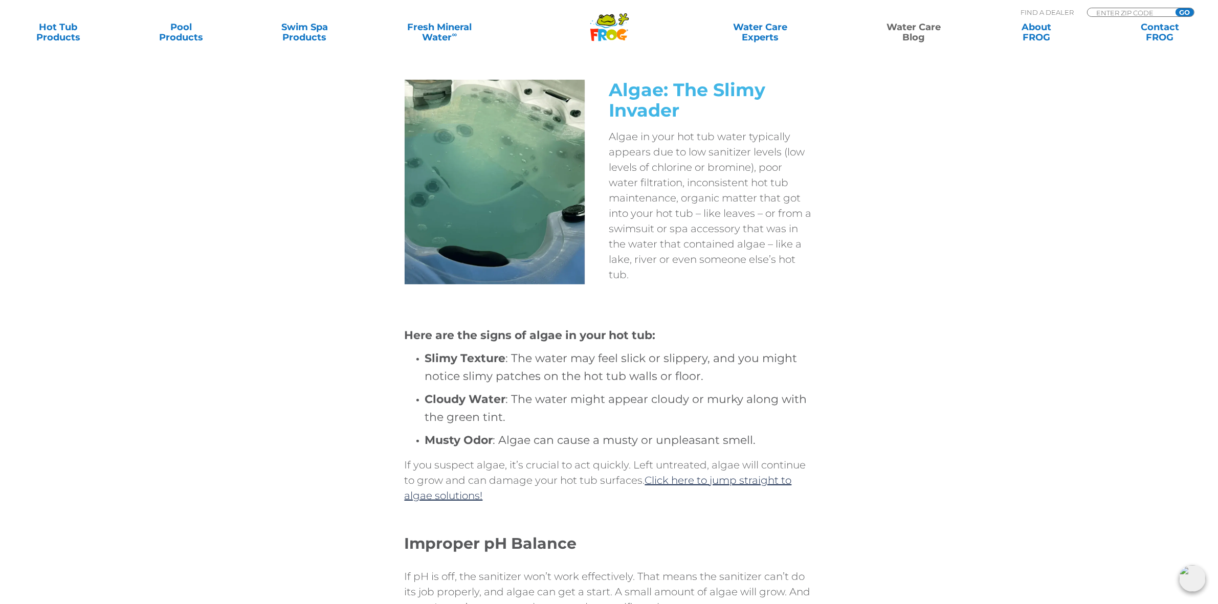
scroll to position [640, 0]
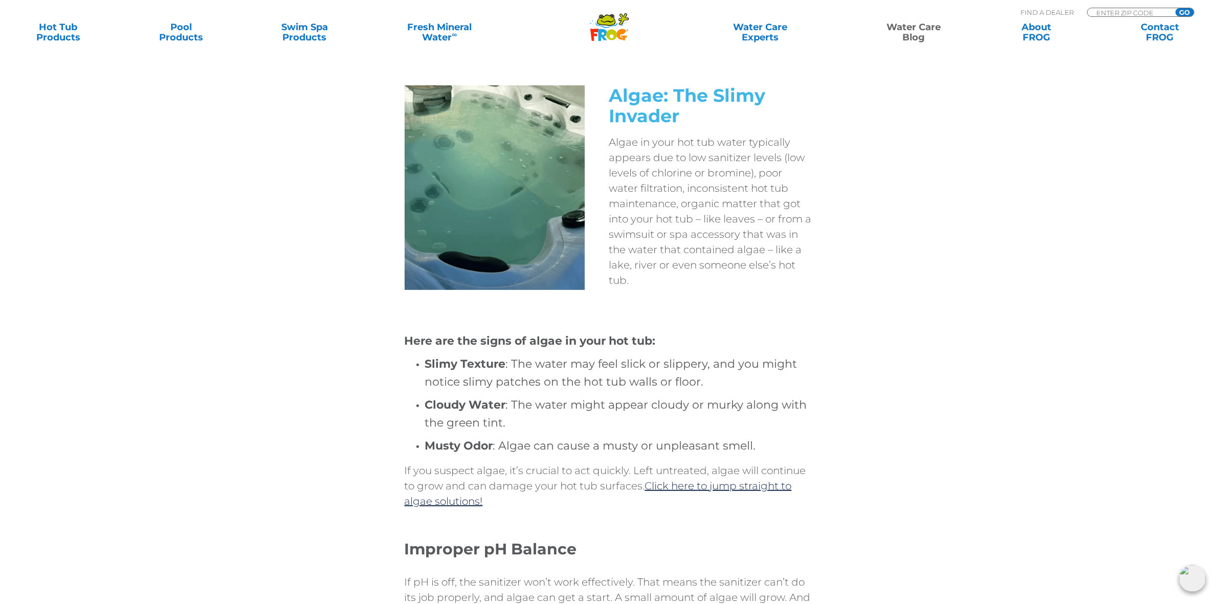
click at [590, 448] on h4 "Musty Odor : Algae can cause a musty or unpleasant smell." at bounding box center [619, 446] width 389 height 18
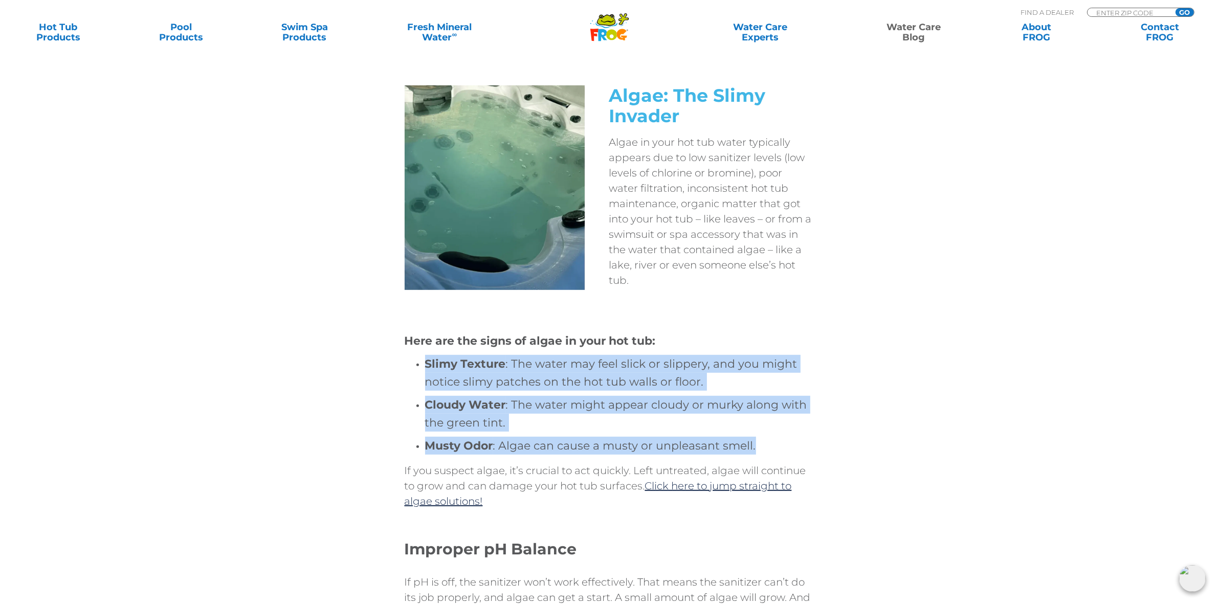
drag, startPoint x: 764, startPoint y: 446, endPoint x: 428, endPoint y: 368, distance: 344.4
click at [428, 368] on ul "Slimy Texture : The water may feel slick or slippery, and you might notice slim…" at bounding box center [609, 405] width 409 height 100
copy ul "Slimy Texture : The water may feel slick or slippery, and you might notice slim…"
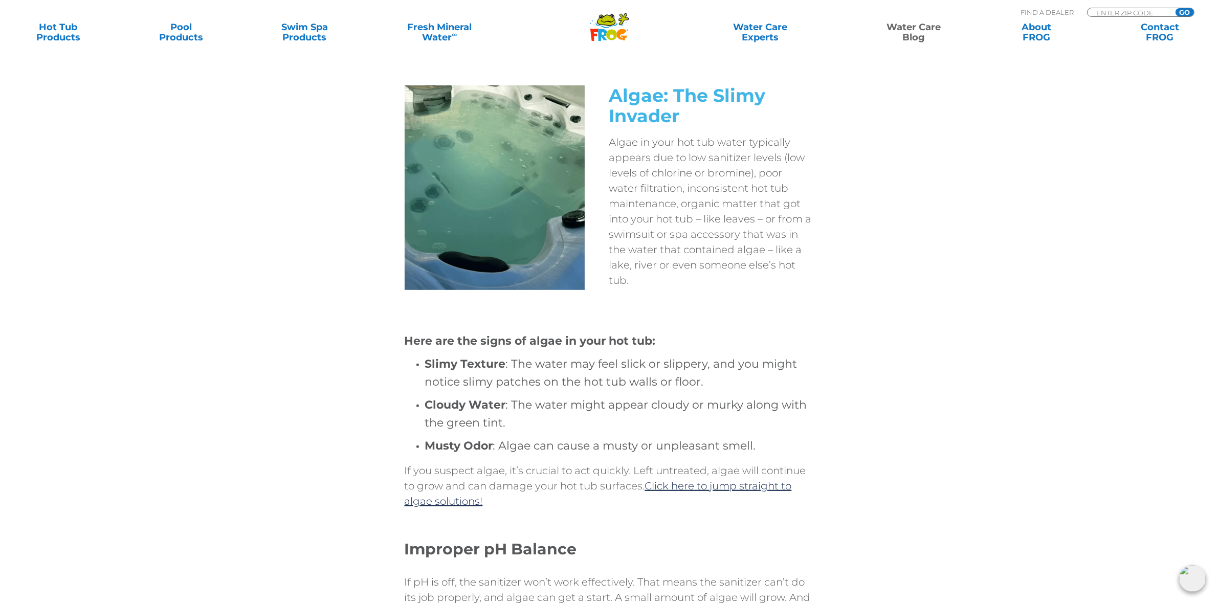
drag, startPoint x: 971, startPoint y: 395, endPoint x: 782, endPoint y: 383, distance: 189.2
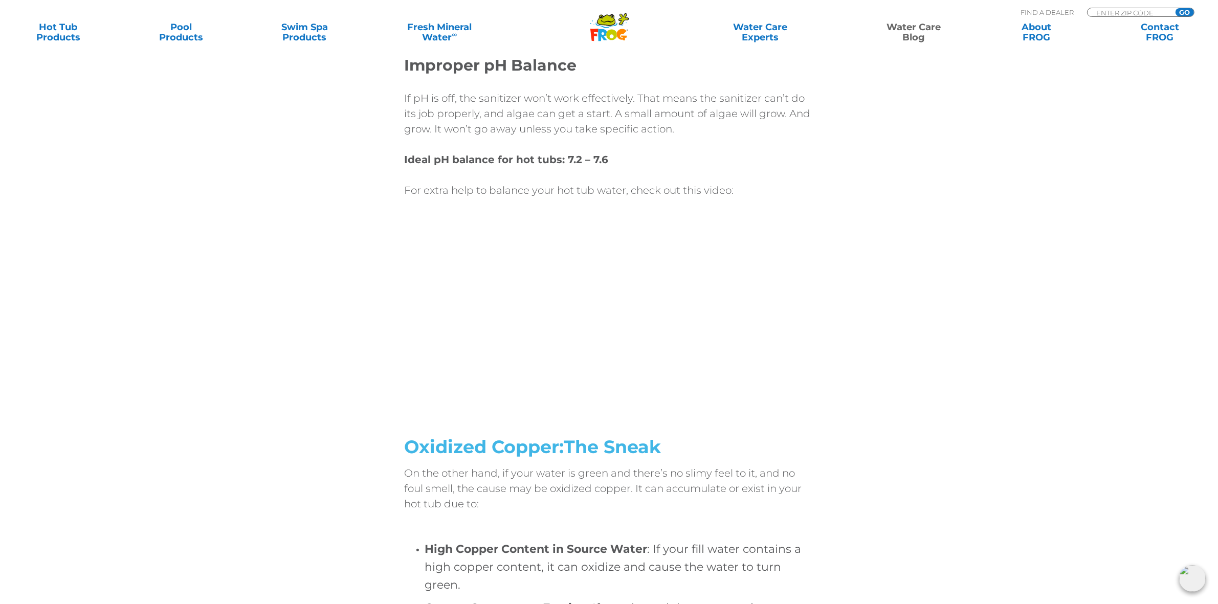
scroll to position [895, 0]
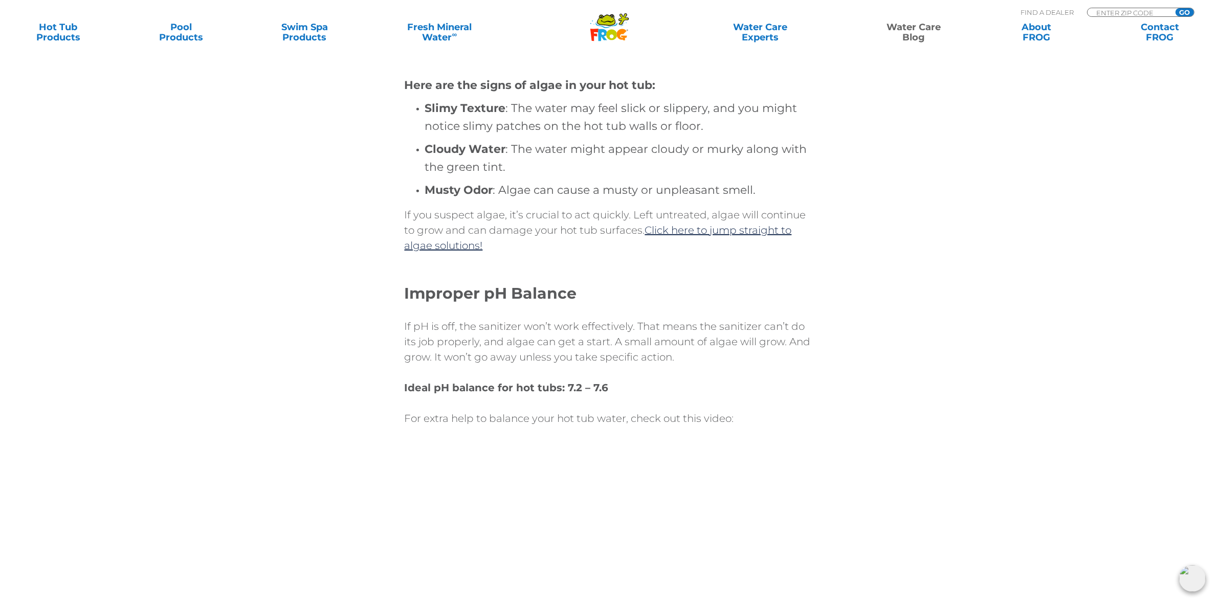
click at [909, 425] on div "Here are the signs of algae in your hot tub: Slimy Texture : The water may feel…" at bounding box center [609, 364] width 614 height 602
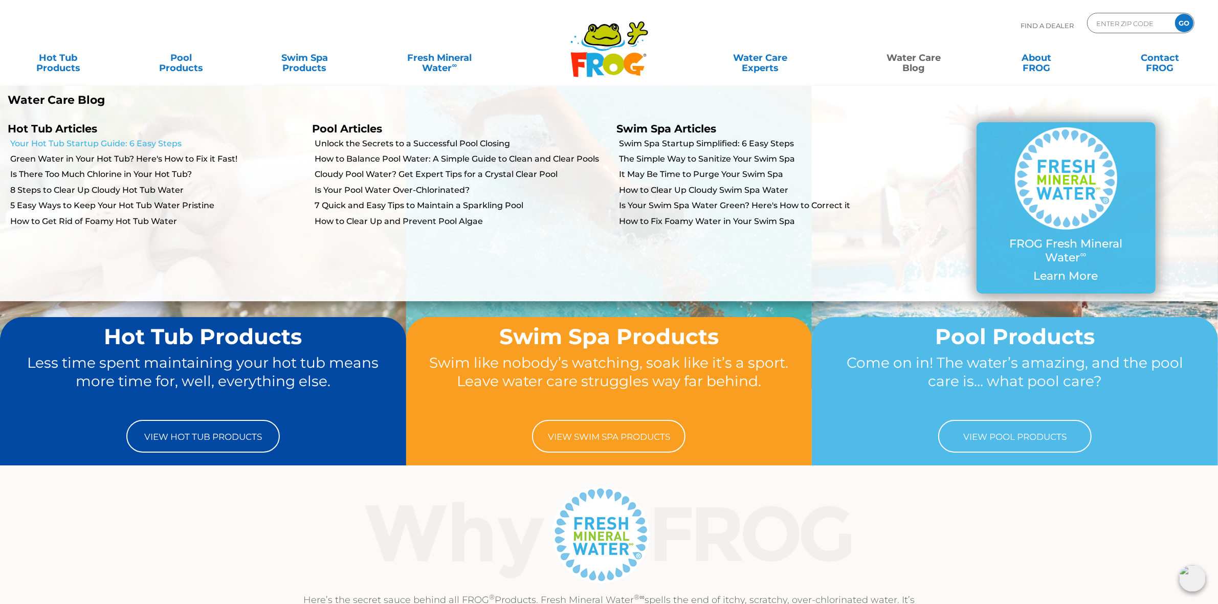
click at [92, 144] on link "Your Hot Tub Startup Guide: 6 Easy Steps" at bounding box center [157, 143] width 294 height 11
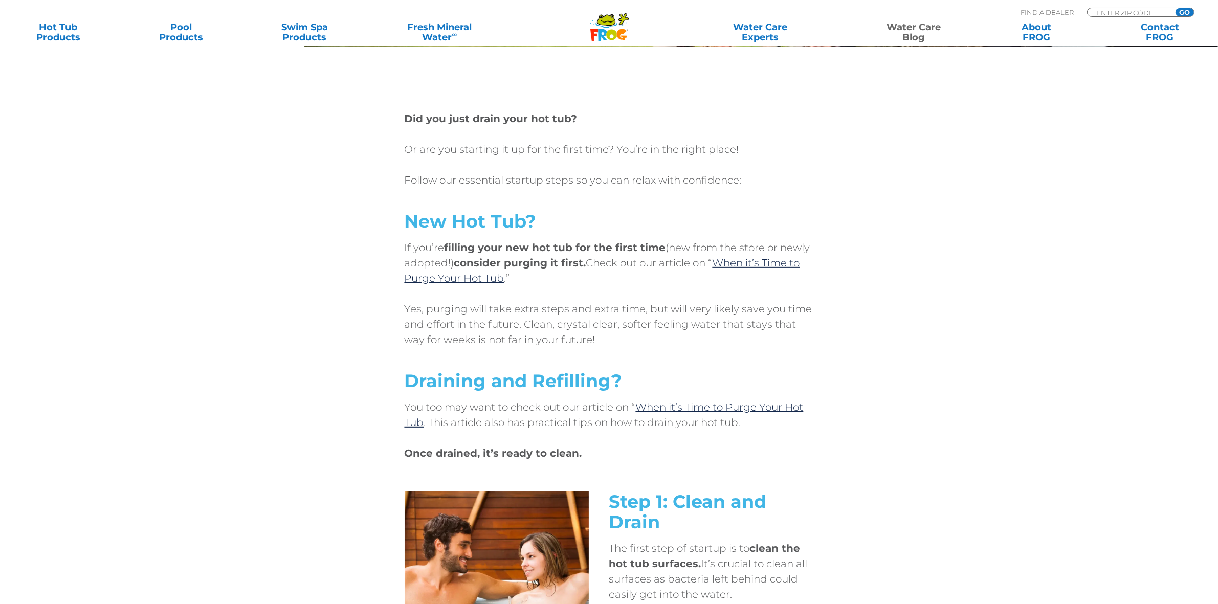
scroll to position [384, 0]
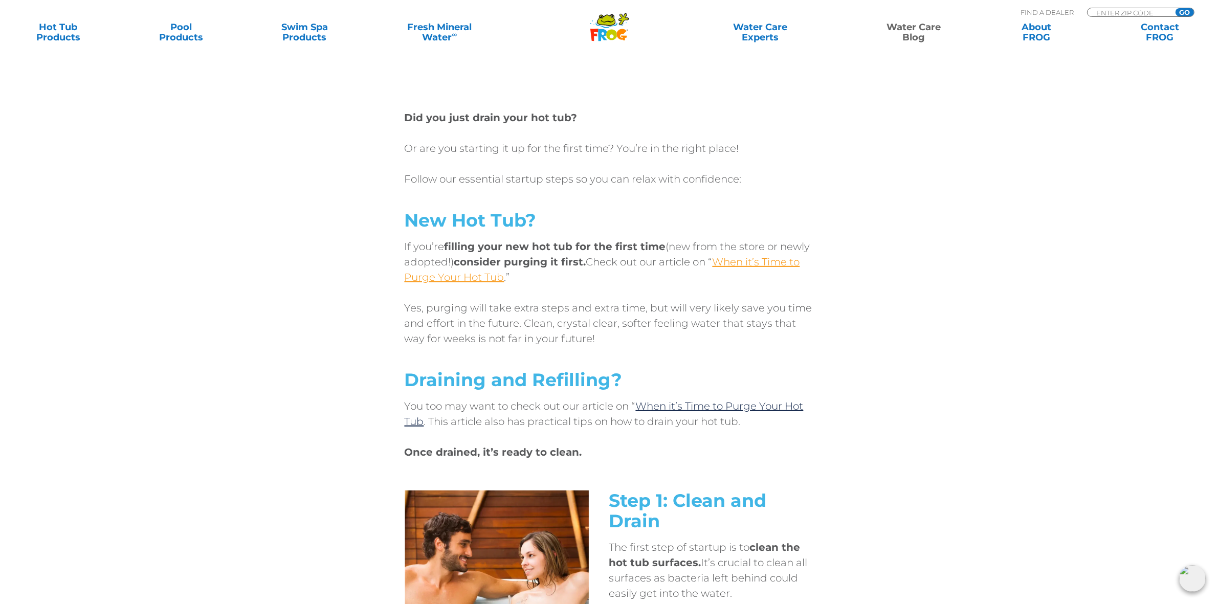
click at [765, 261] on link "When it’s Time to Purge Your Hot Tub" at bounding box center [602, 270] width 395 height 28
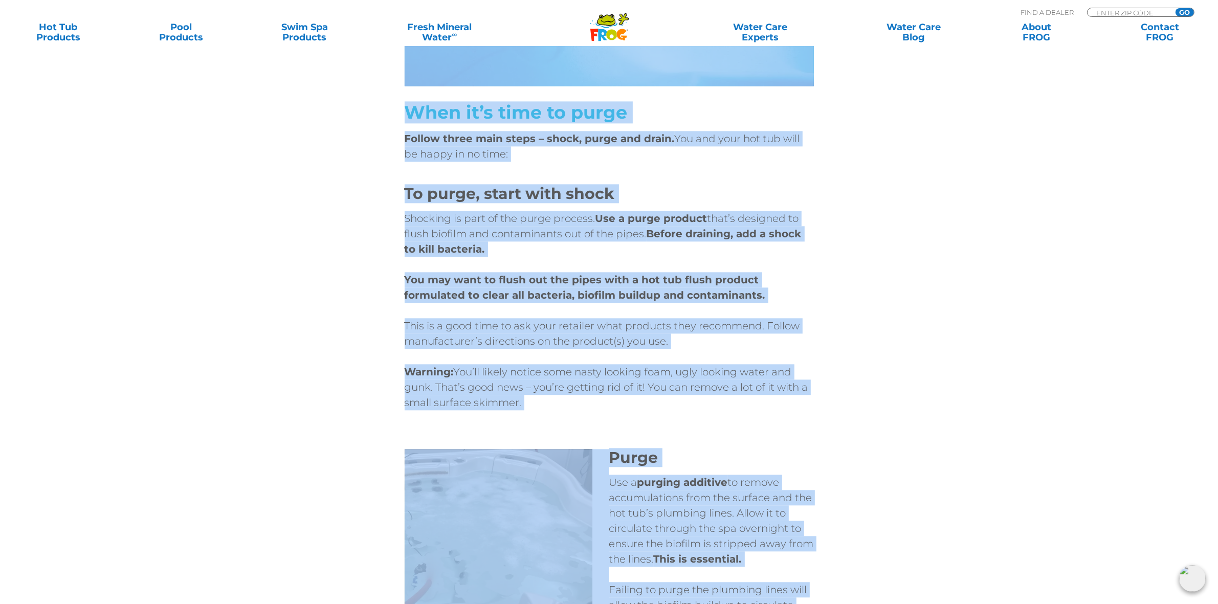
scroll to position [3098, 0]
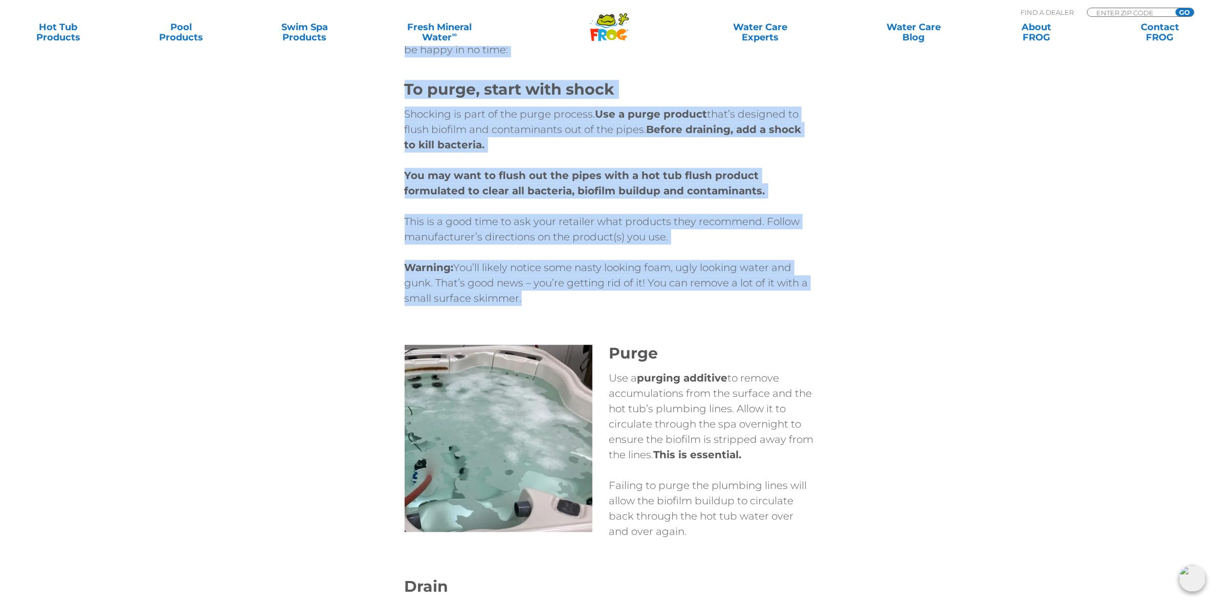
drag, startPoint x: 612, startPoint y: 272, endPoint x: 694, endPoint y: 297, distance: 85.5
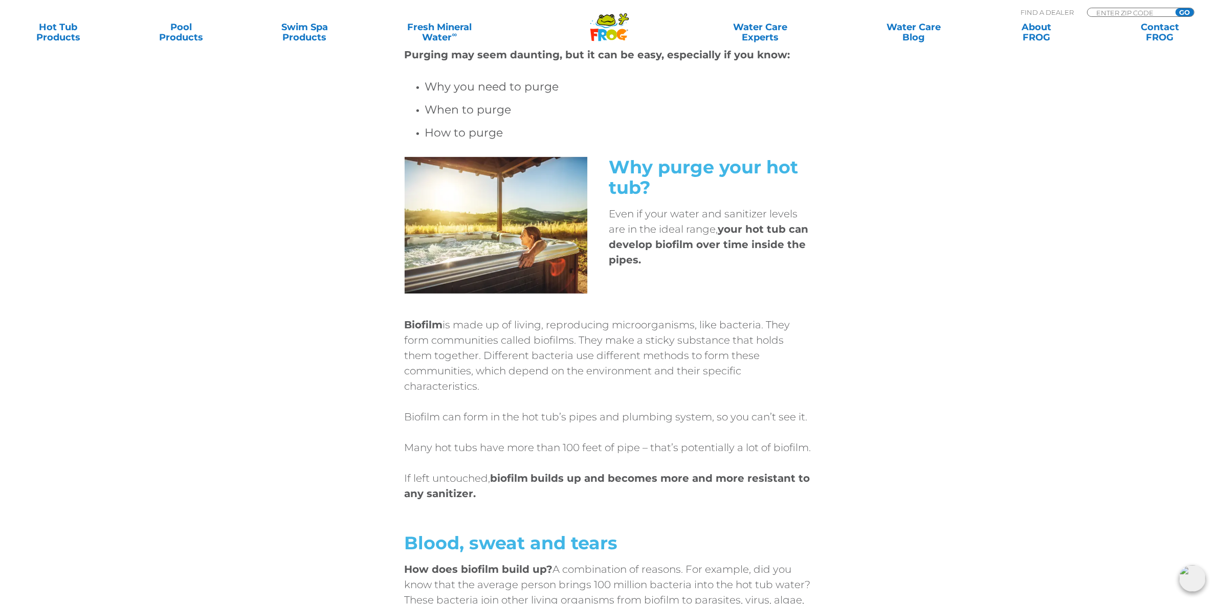
scroll to position [604, 0]
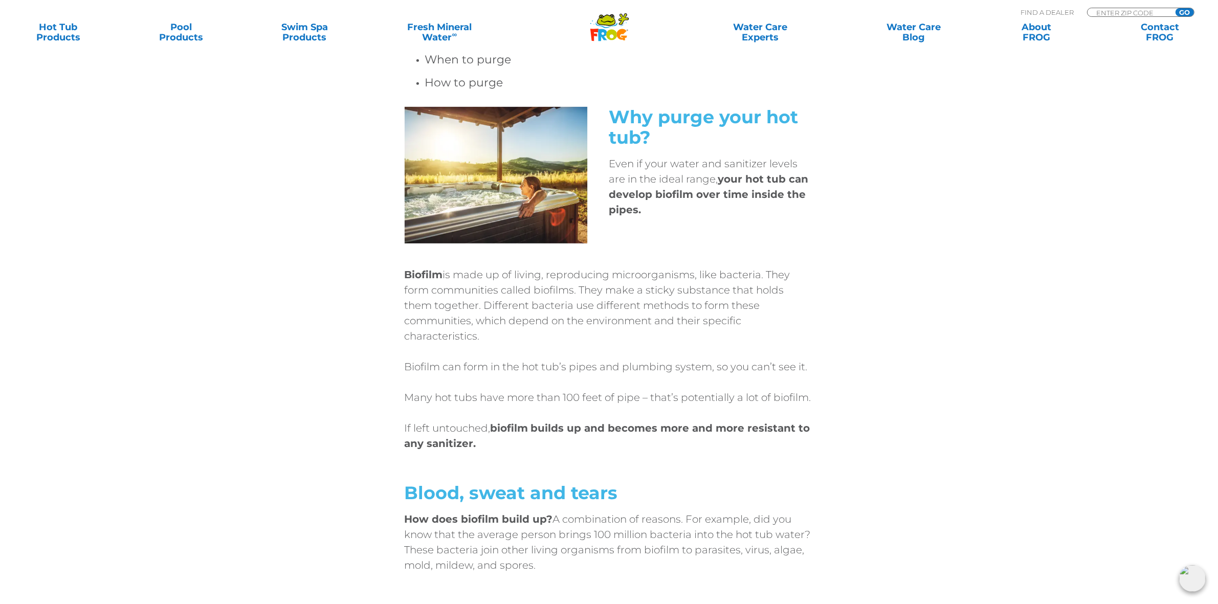
click at [857, 252] on div "Why purge your hot tub? Even if your water and sanitizer levels are in the idea…" at bounding box center [609, 183] width 614 height 152
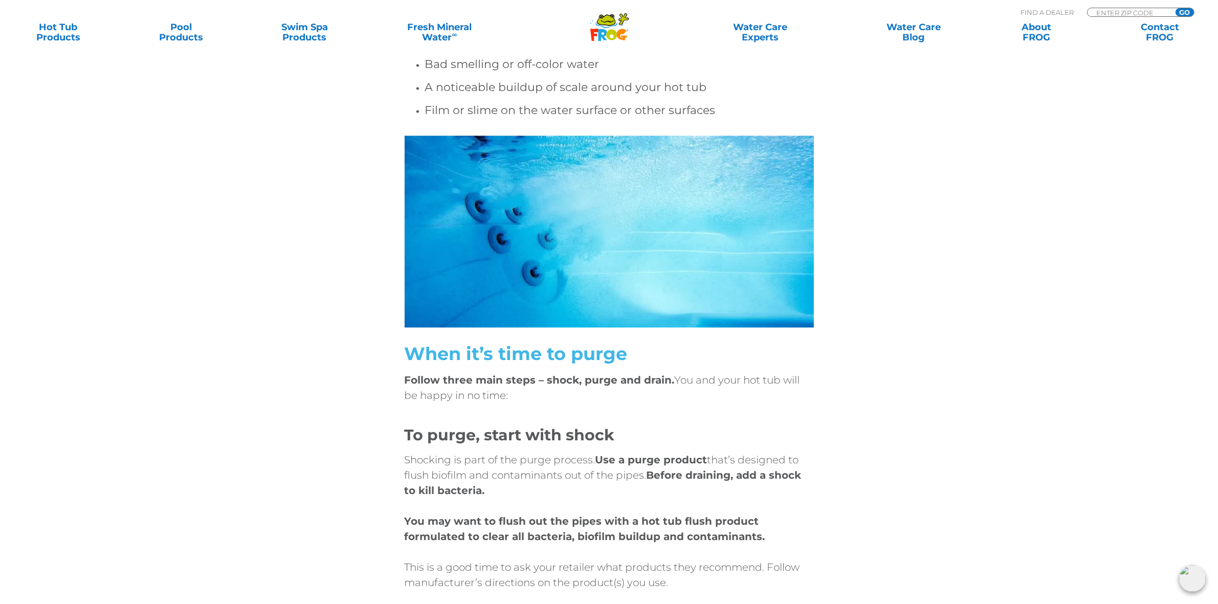
scroll to position [2523, 0]
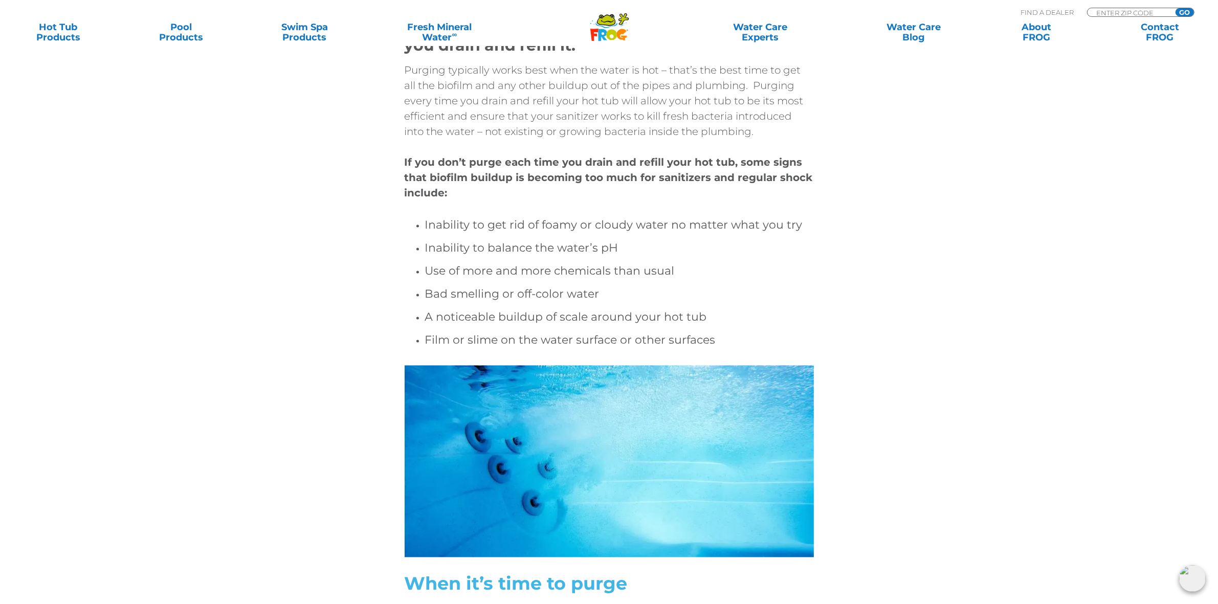
click at [1007, 275] on div "When It’s Time to Purge Your Hot Tub Facebook Twitter Email There’s a time for …" at bounding box center [609, 274] width 1218 height 5594
click at [1120, 383] on div "When It’s Time to Purge Your Hot Tub Facebook Twitter Email There’s a time for …" at bounding box center [609, 274] width 1218 height 5594
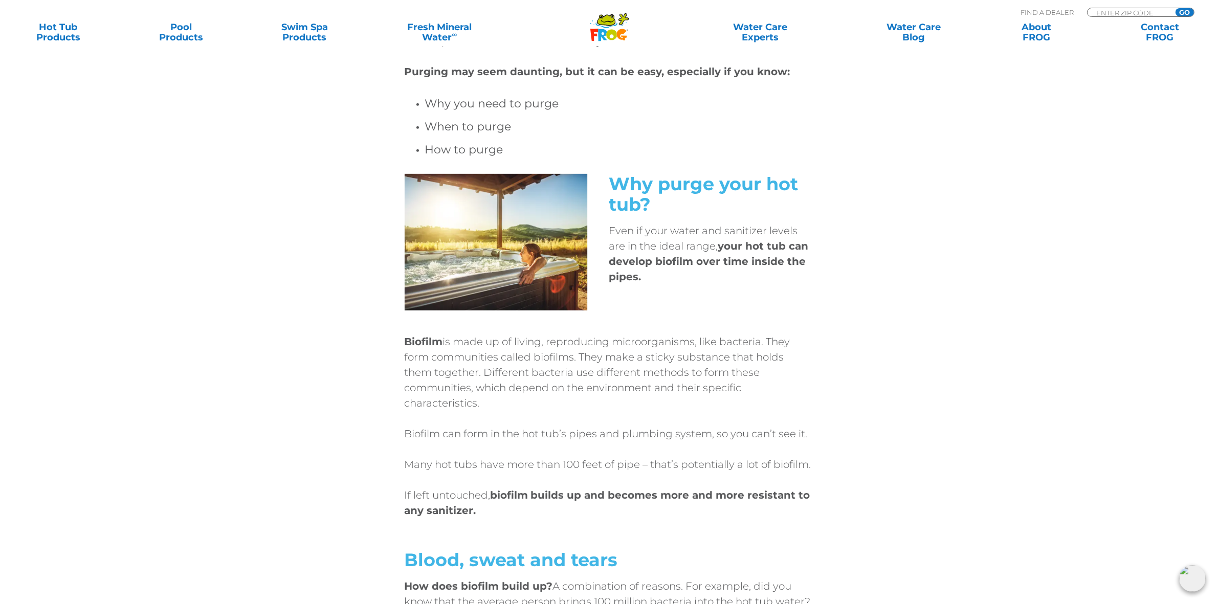
scroll to position [0, 0]
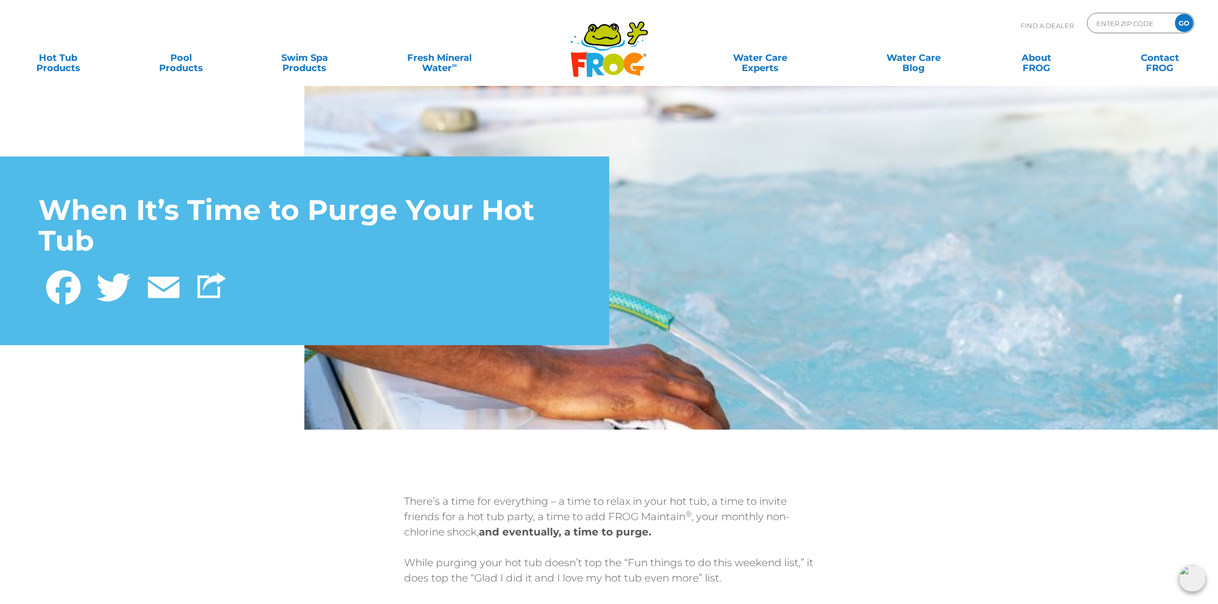
drag, startPoint x: 669, startPoint y: 421, endPoint x: 405, endPoint y: 492, distance: 273.5
copy div "Lorem’i d sita con adipiscing – e sedd ei tempo in utla etd mag, a enim ad mini…"
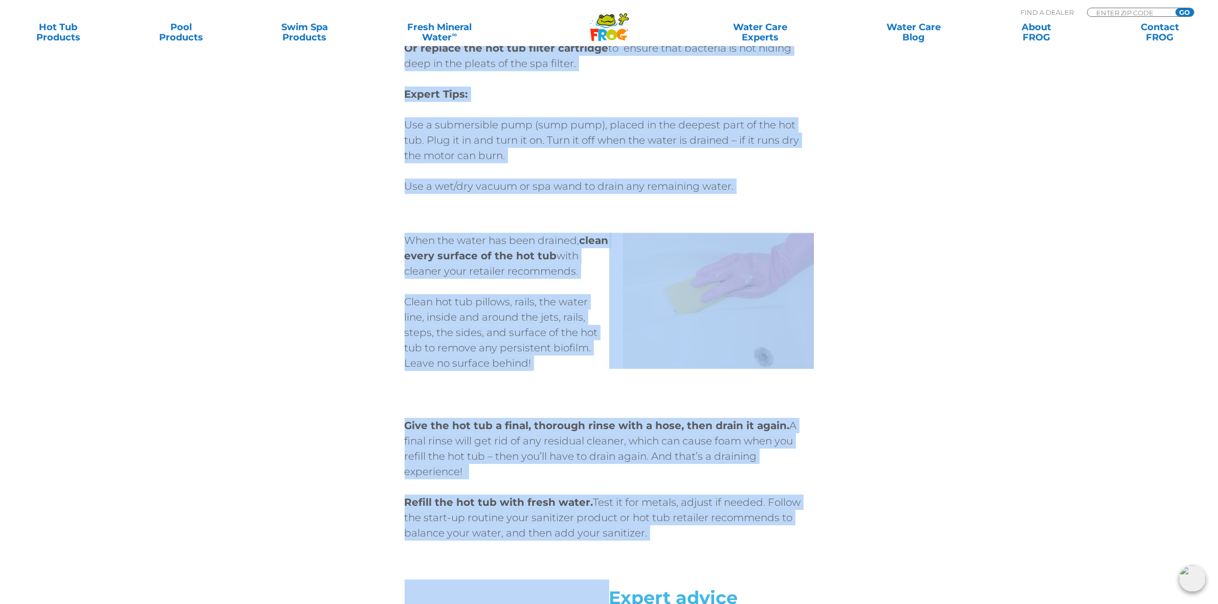
scroll to position [3828, 0]
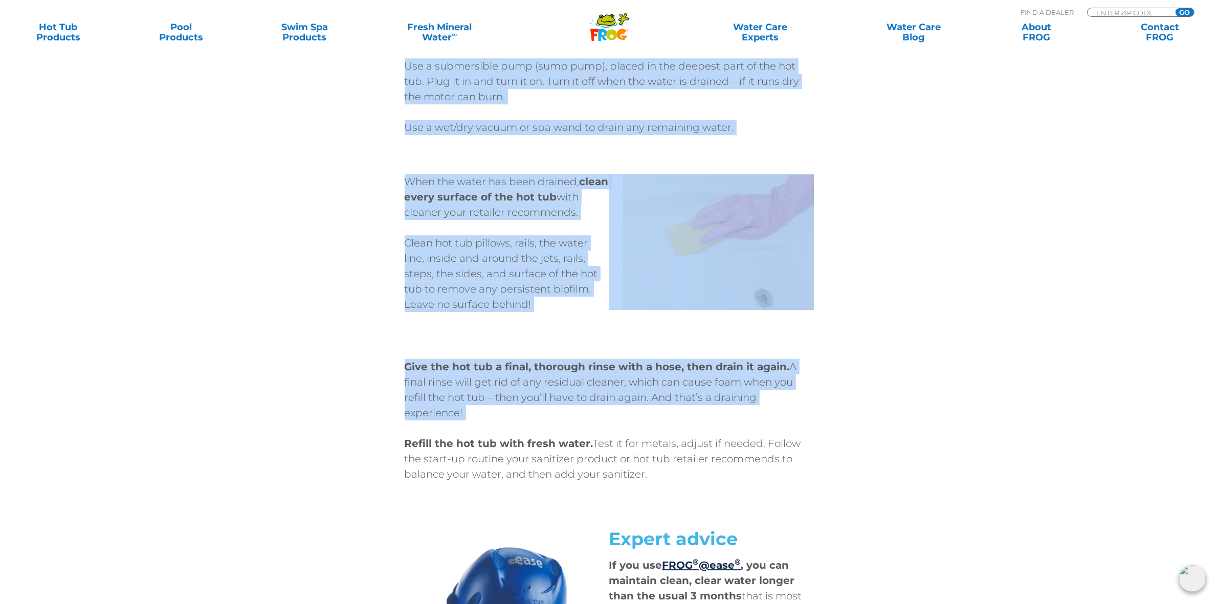
drag, startPoint x: 405, startPoint y: 240, endPoint x: 743, endPoint y: 391, distance: 370.3
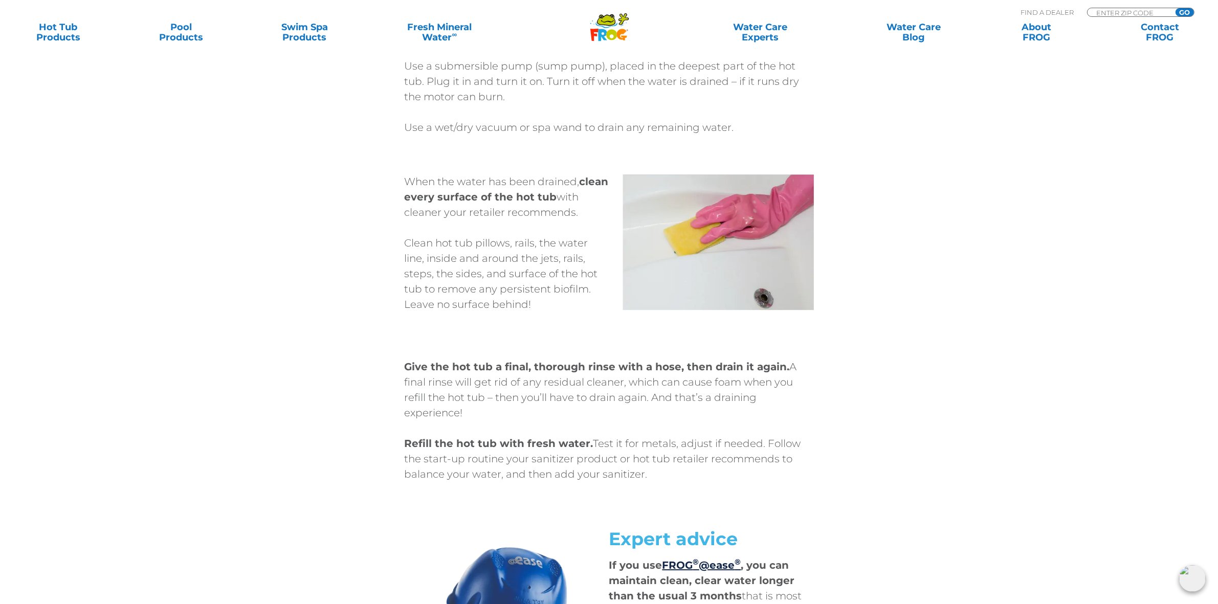
click at [655, 458] on p "Refill the hot tub with fresh water. Test it for metals, adjust if needed. Foll…" at bounding box center [609, 459] width 409 height 46
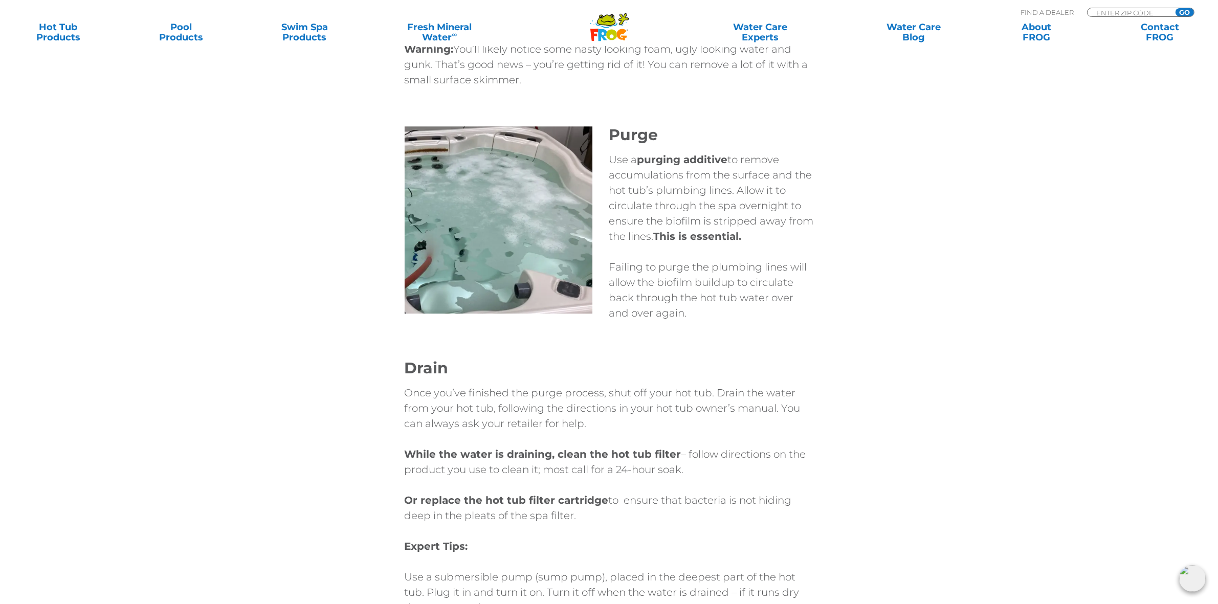
scroll to position [2842, 0]
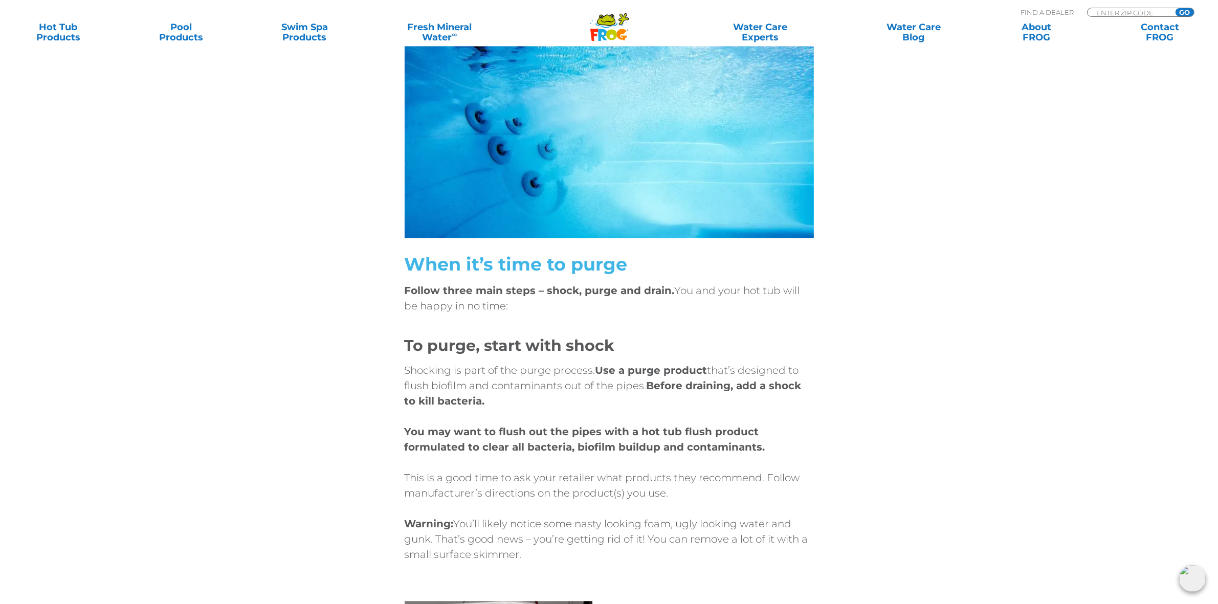
drag, startPoint x: 651, startPoint y: 458, endPoint x: 398, endPoint y: 274, distance: 313.1
click at [398, 274] on div "There’s a time for everything – a time to relax in your hot tub, a time to invi…" at bounding box center [609, 90] width 614 height 4876
copy div "Loremi dolor sita conse – adipi, elits doe tempo. Inc utl etdo mag ali enim ad …"
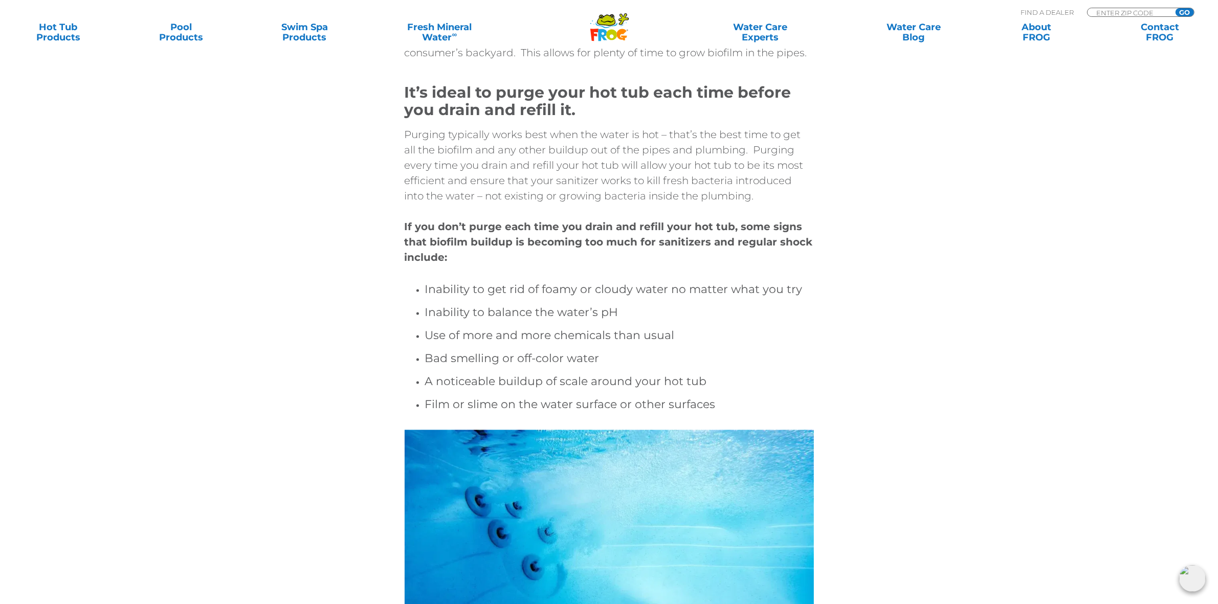
click at [942, 295] on div "When It’s Time to Purge Your Hot Tub Facebook Twitter Email There’s a time for …" at bounding box center [609, 339] width 1218 height 5594
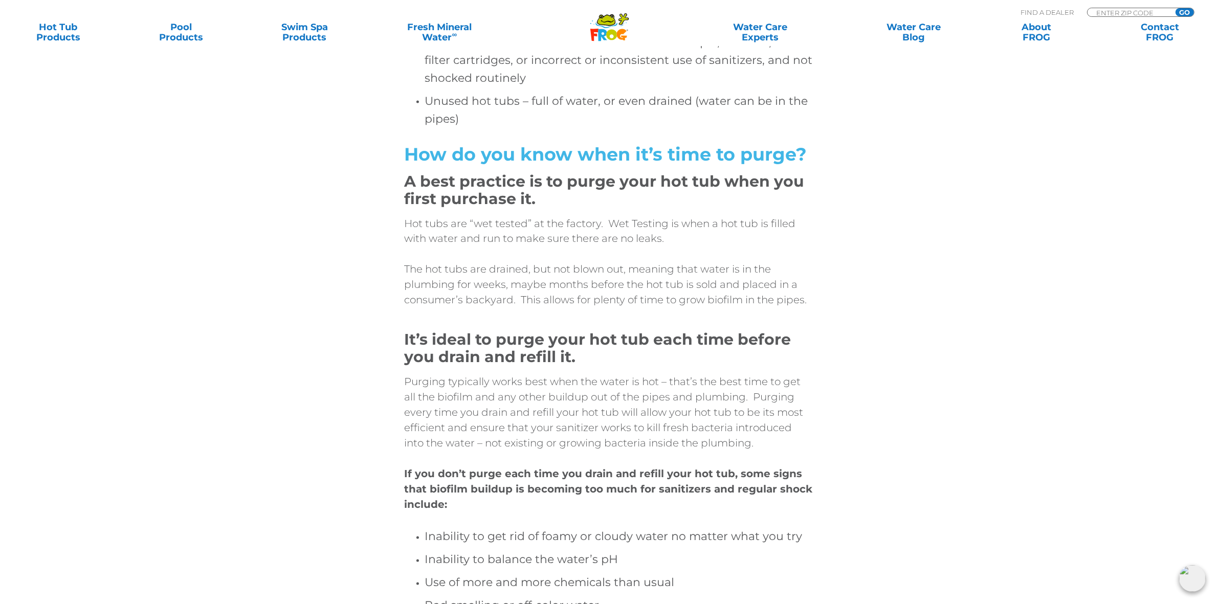
scroll to position [2075, 0]
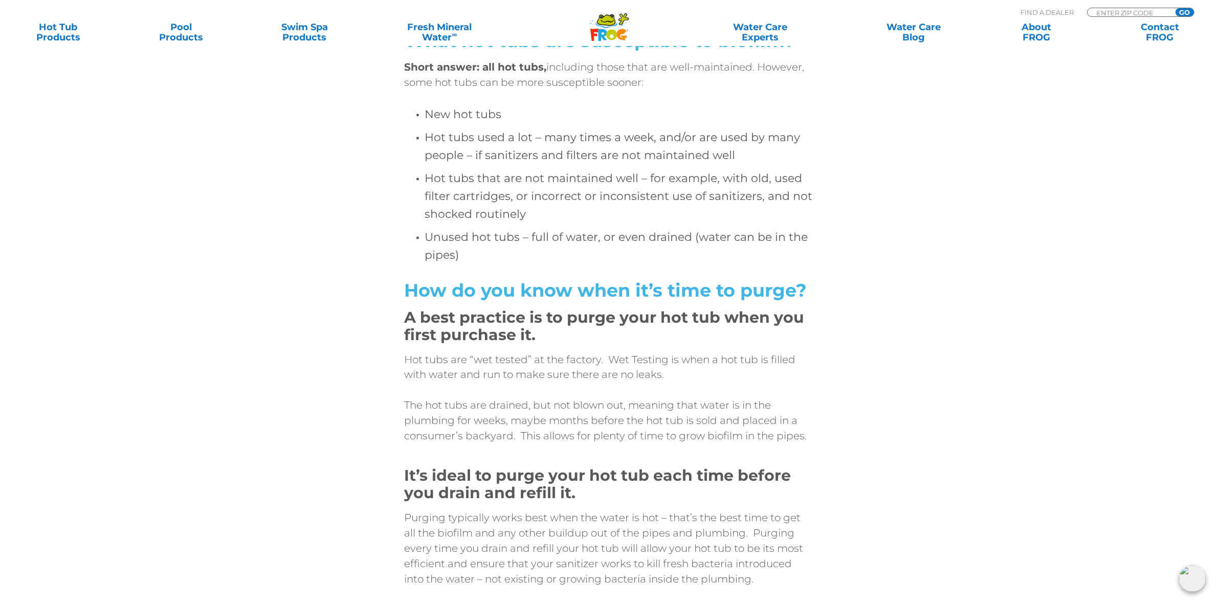
click at [907, 377] on div "The Environmental Working Group reports that the average adult in [DATE] uses 1…" at bounding box center [609, 358] width 614 height 2020
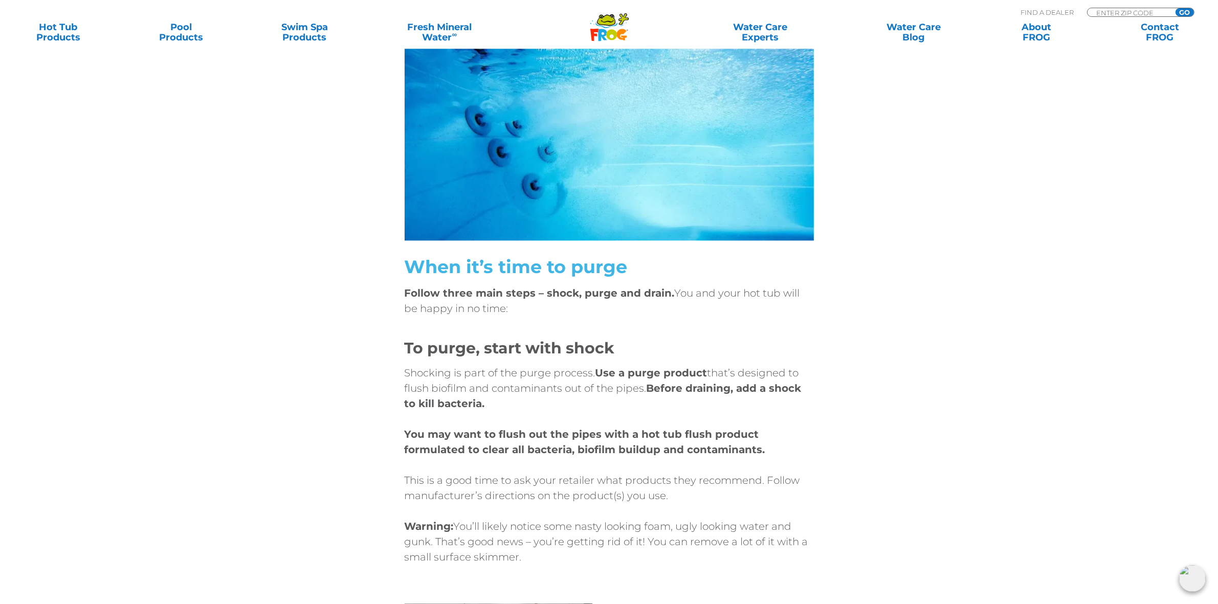
scroll to position [2842, 0]
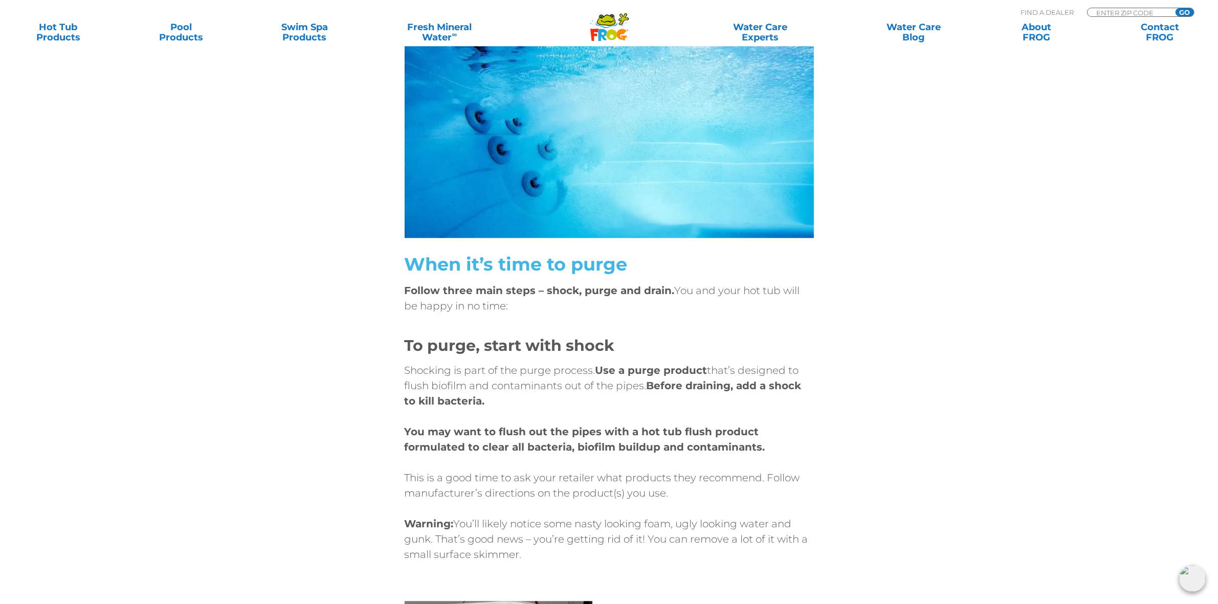
click at [504, 476] on p "This is a good time to ask your retailer what products they recommend. Follow m…" at bounding box center [609, 485] width 409 height 31
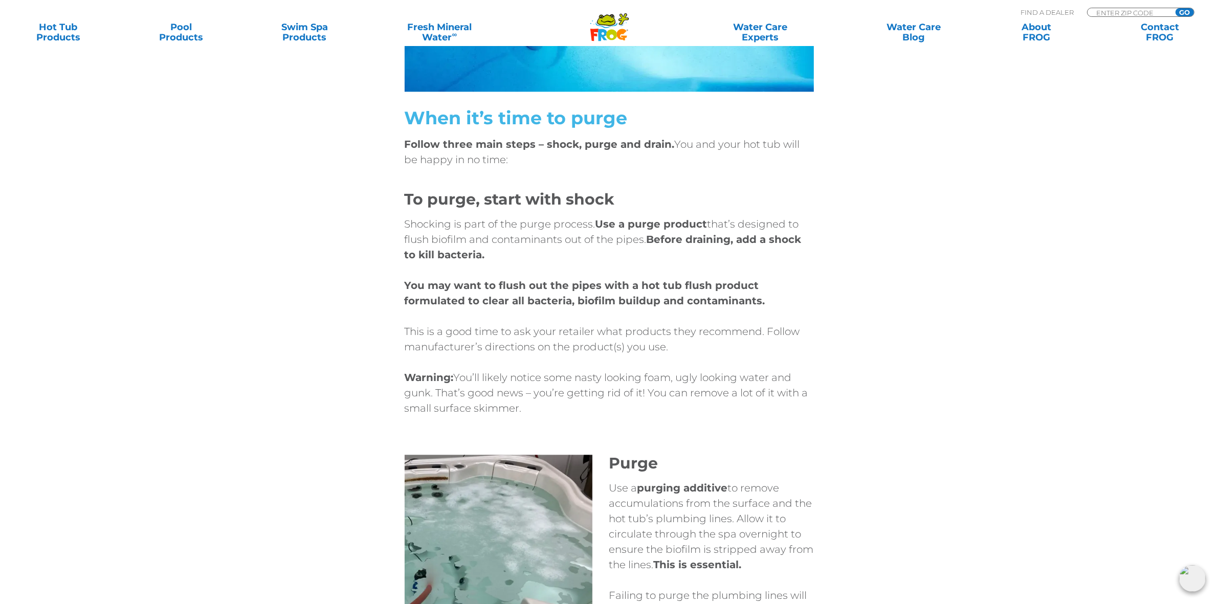
scroll to position [3098, 0]
